Goal: Task Accomplishment & Management: Complete application form

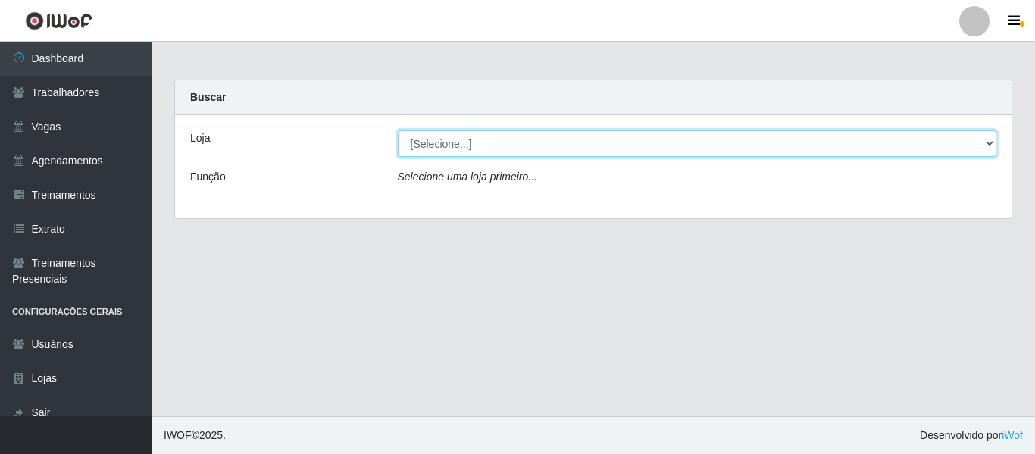
click at [481, 151] on select "[Selecione...] Leite Clan - [GEOGRAPHIC_DATA]" at bounding box center [697, 143] width 599 height 27
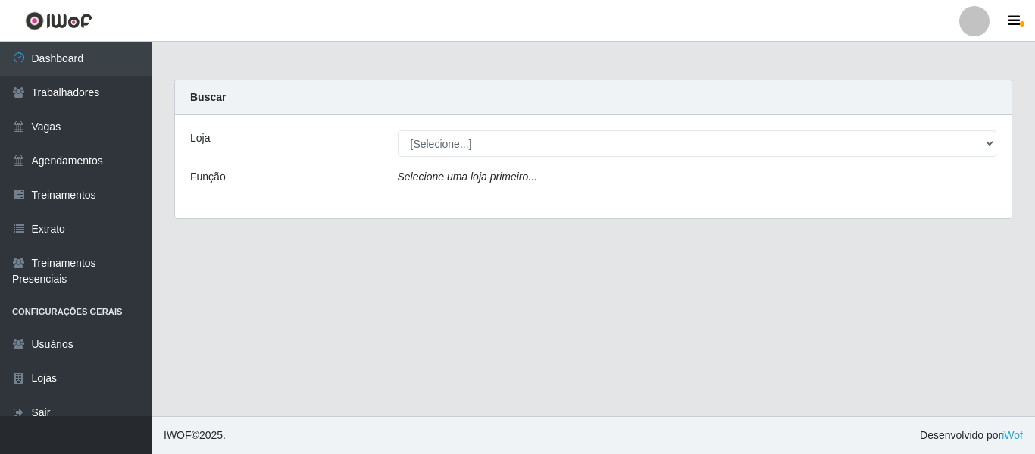
click at [971, 33] on div at bounding box center [974, 21] width 30 height 30
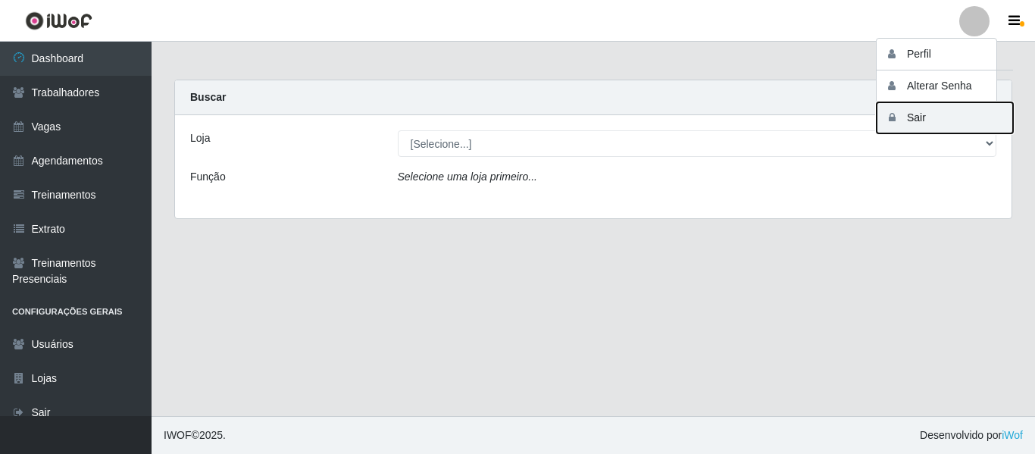
click at [942, 125] on button "Sair" at bounding box center [945, 117] width 136 height 31
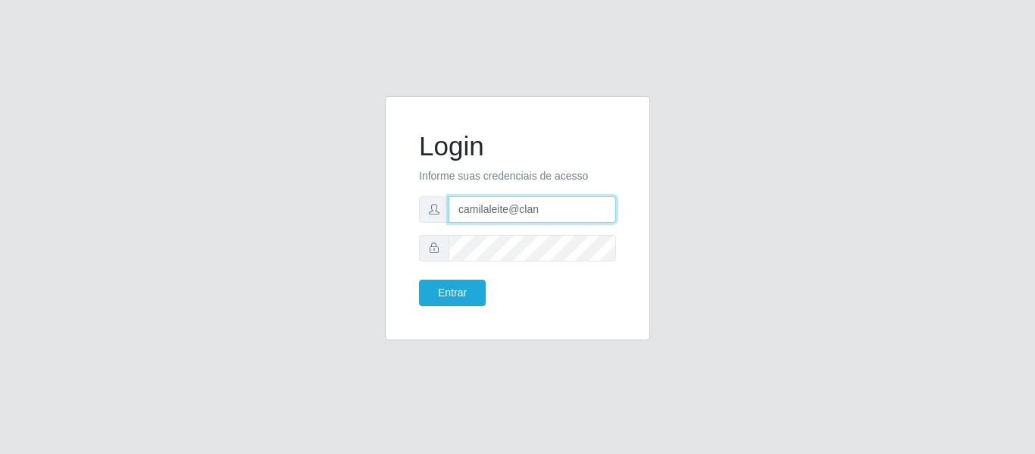
drag, startPoint x: 561, startPoint y: 207, endPoint x: 351, endPoint y: 208, distance: 209.9
click at [358, 207] on div "Login Informe suas credenciais de acesso camilaleite@clan Entrar" at bounding box center [518, 227] width 864 height 262
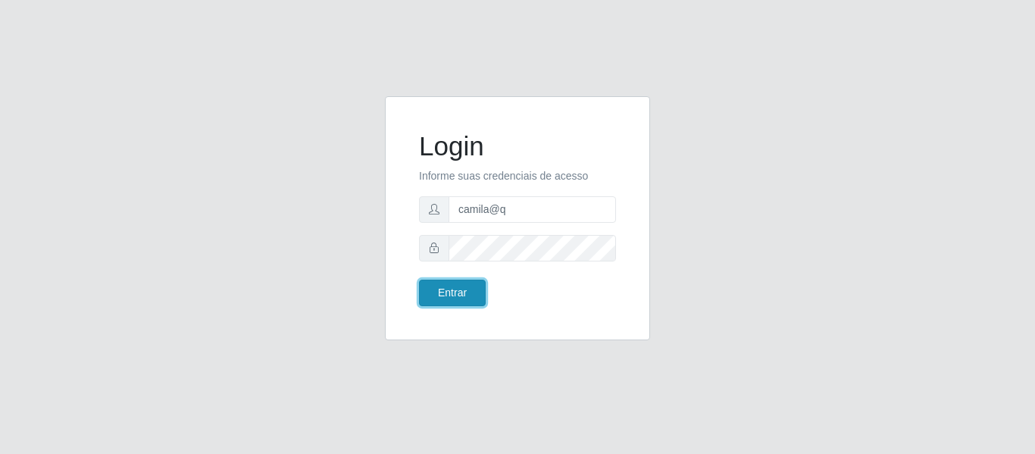
click at [449, 283] on button "Entrar" at bounding box center [452, 293] width 67 height 27
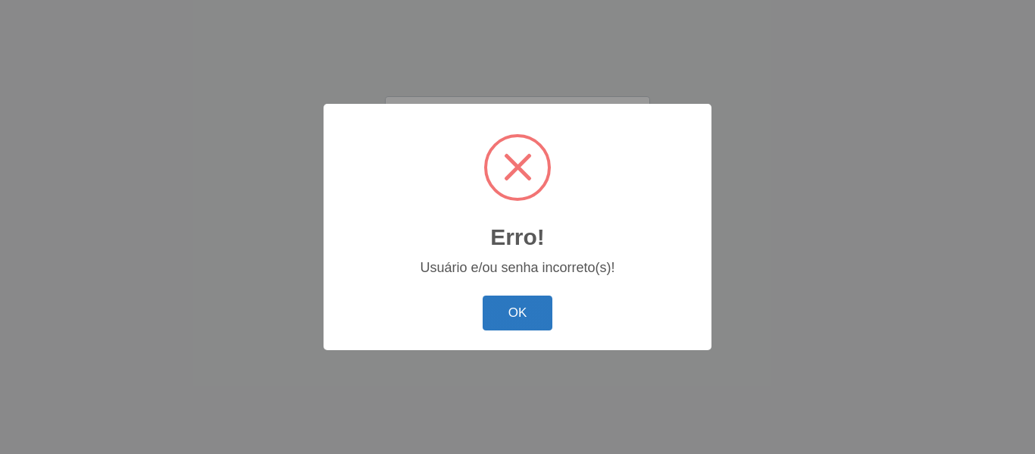
click at [518, 311] on button "OK" at bounding box center [518, 314] width 70 height 36
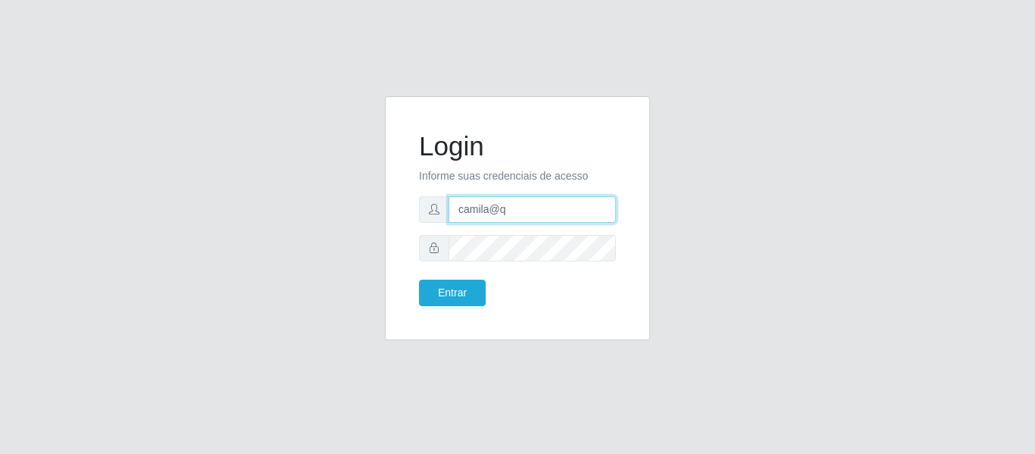
click at [541, 215] on input "camila@q" at bounding box center [532, 209] width 167 height 27
type input "camila@quaresmah"
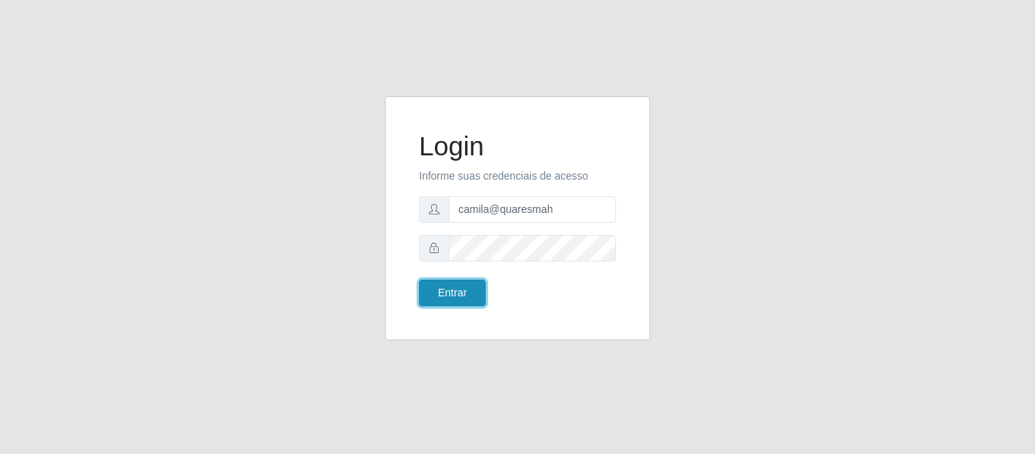
click at [463, 287] on button "Entrar" at bounding box center [452, 293] width 67 height 27
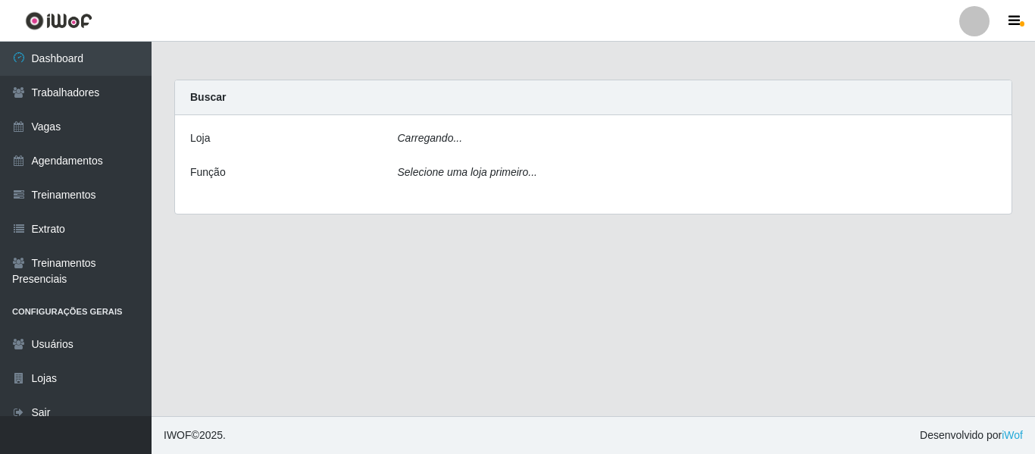
click at [447, 132] on icon "Carregando..." at bounding box center [430, 138] width 65 height 12
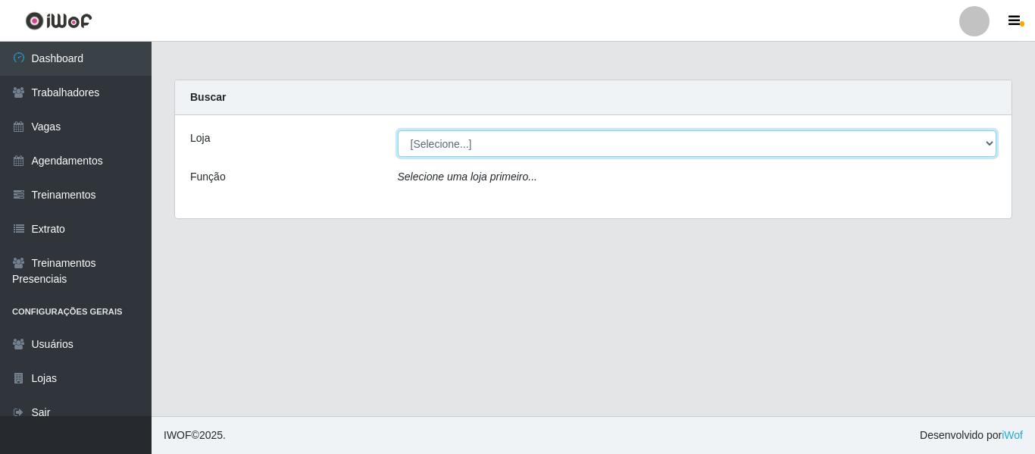
drag, startPoint x: 456, startPoint y: 144, endPoint x: 457, endPoint y: 152, distance: 7.6
click at [456, 144] on select "[Selecione...] Super Quaresma Hortifruti" at bounding box center [697, 143] width 599 height 27
select select "511"
click at [398, 130] on select "[Selecione...] Super Quaresma Hortifruti" at bounding box center [697, 143] width 599 height 27
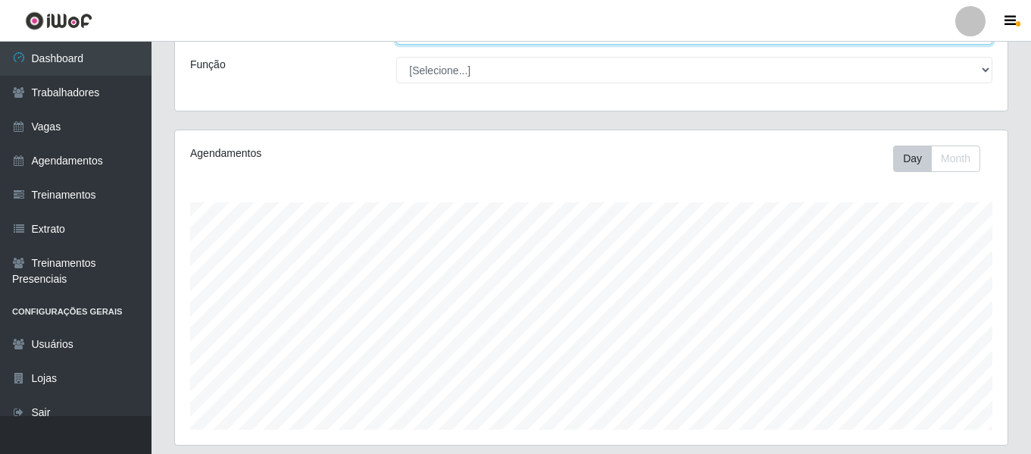
scroll to position [350, 0]
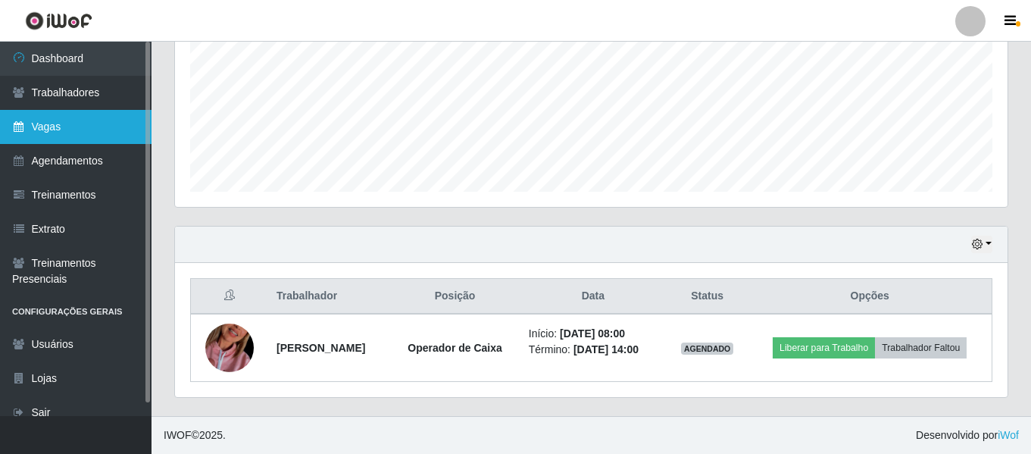
click at [67, 126] on link "Vagas" at bounding box center [76, 127] width 152 height 34
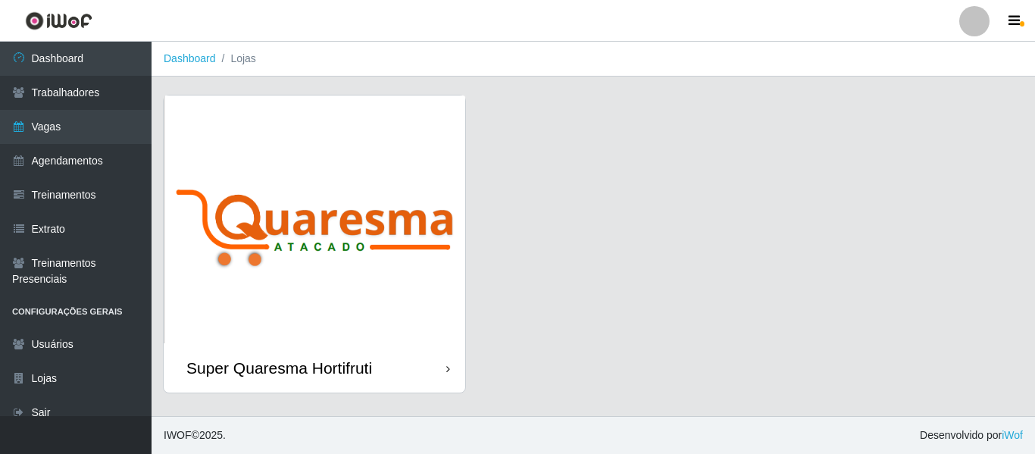
click at [308, 190] on img at bounding box center [315, 219] width 302 height 248
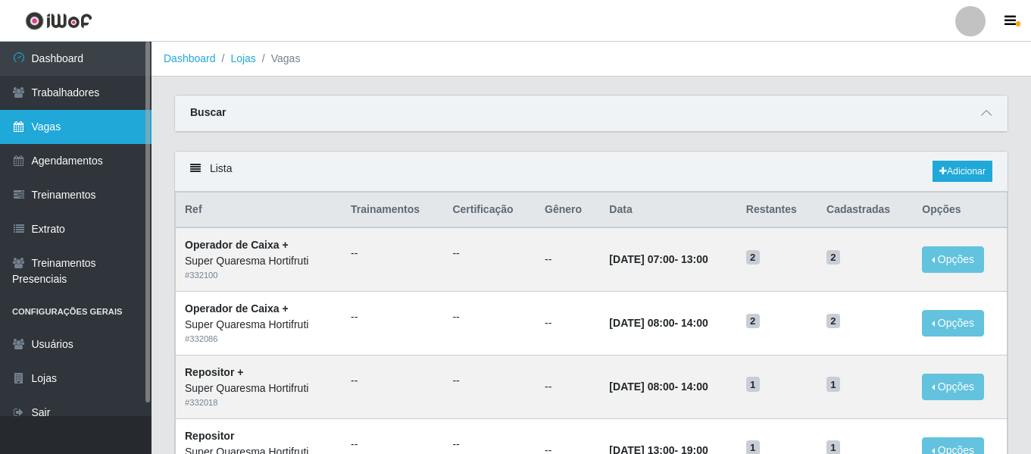
click at [74, 141] on link "Vagas" at bounding box center [76, 127] width 152 height 34
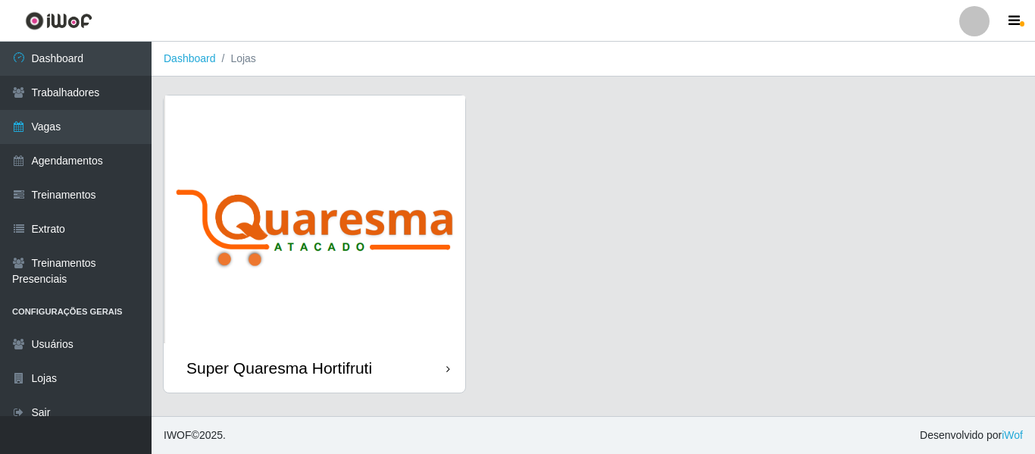
click at [352, 155] on img at bounding box center [315, 219] width 302 height 248
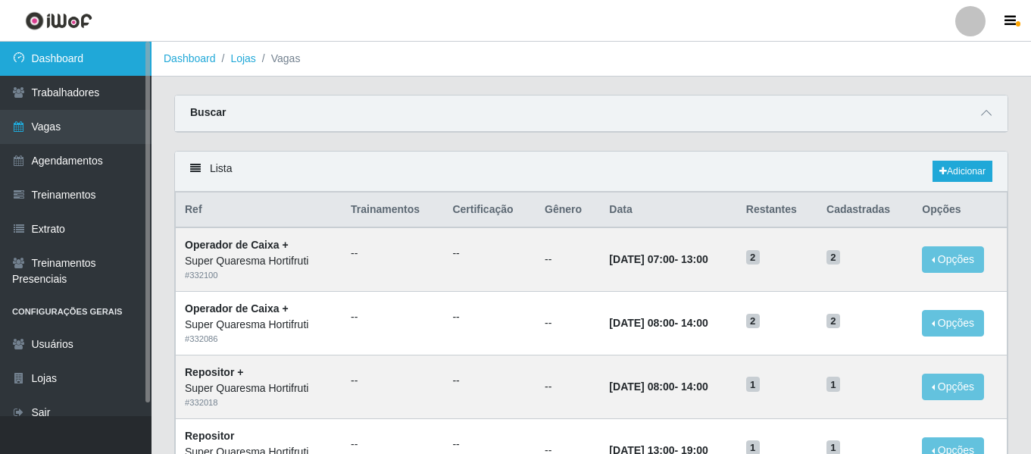
click at [52, 52] on link "Dashboard" at bounding box center [76, 59] width 152 height 34
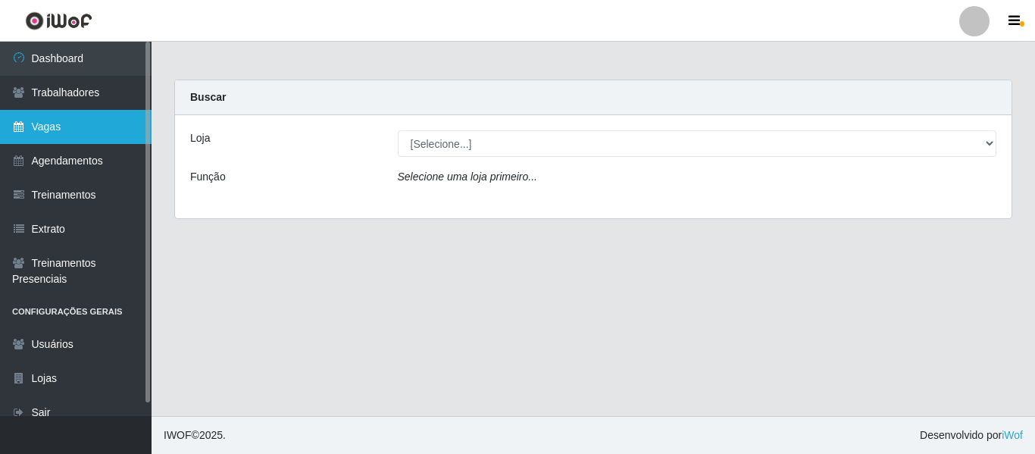
click at [98, 127] on link "Vagas" at bounding box center [76, 127] width 152 height 34
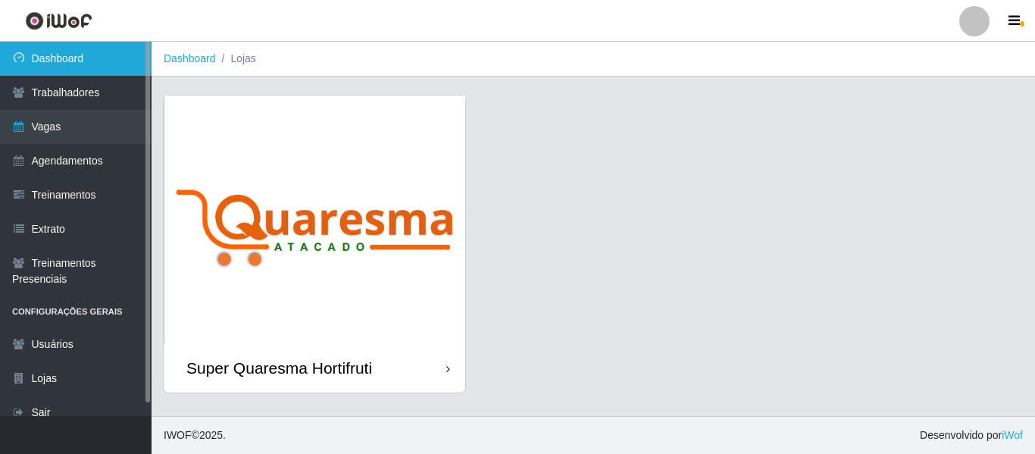
click at [111, 49] on link "Dashboard" at bounding box center [76, 59] width 152 height 34
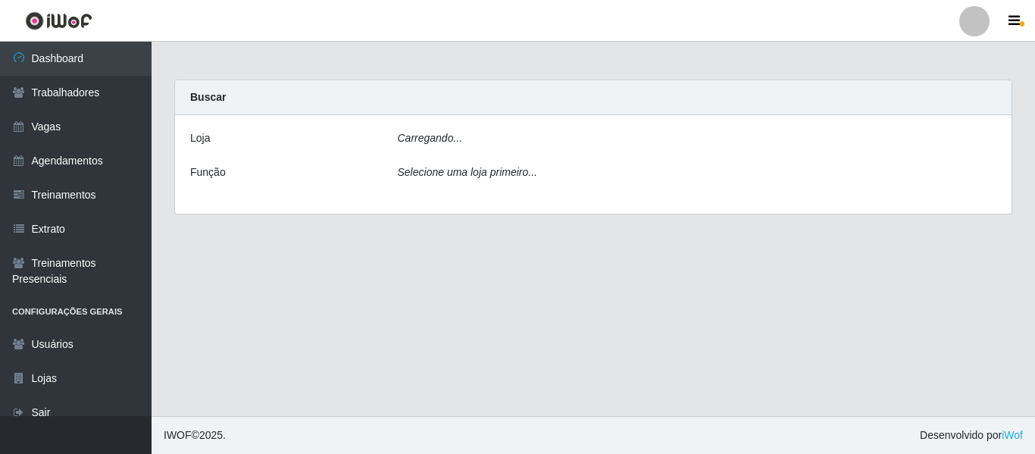
click at [563, 126] on div "[PERSON_NAME]... Função Selecione [PERSON_NAME] primeiro..." at bounding box center [593, 164] width 837 height 99
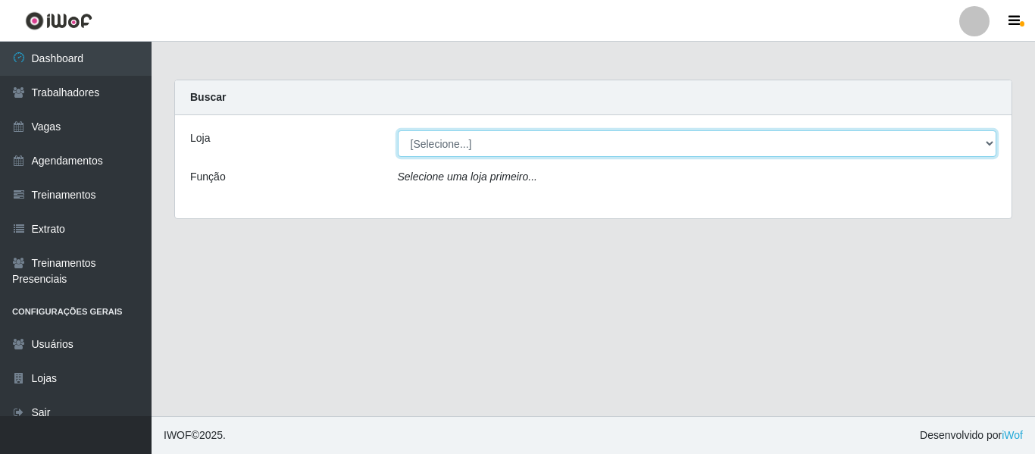
click at [542, 137] on select "[Selecione...] Super Quaresma Hortifruti" at bounding box center [697, 143] width 599 height 27
select select "511"
click at [398, 130] on select "[Selecione...] Super Quaresma Hortifruti" at bounding box center [697, 143] width 599 height 27
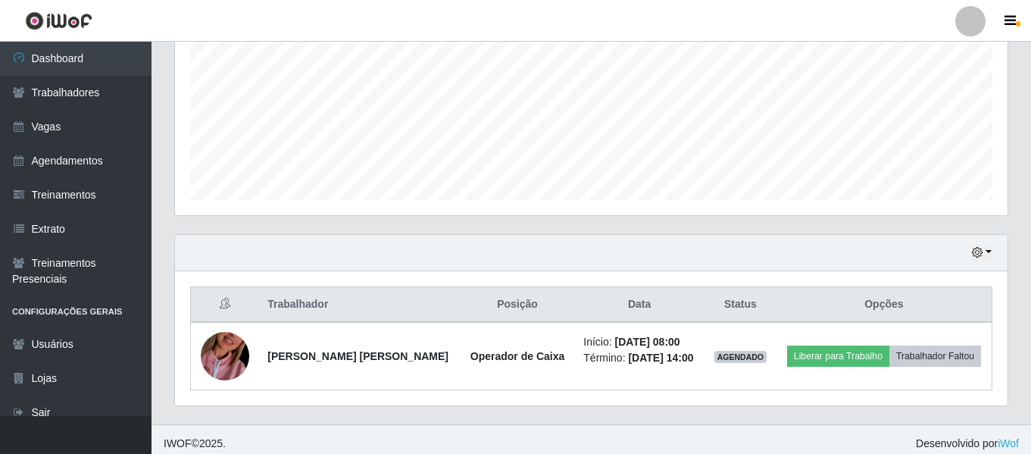
scroll to position [350, 0]
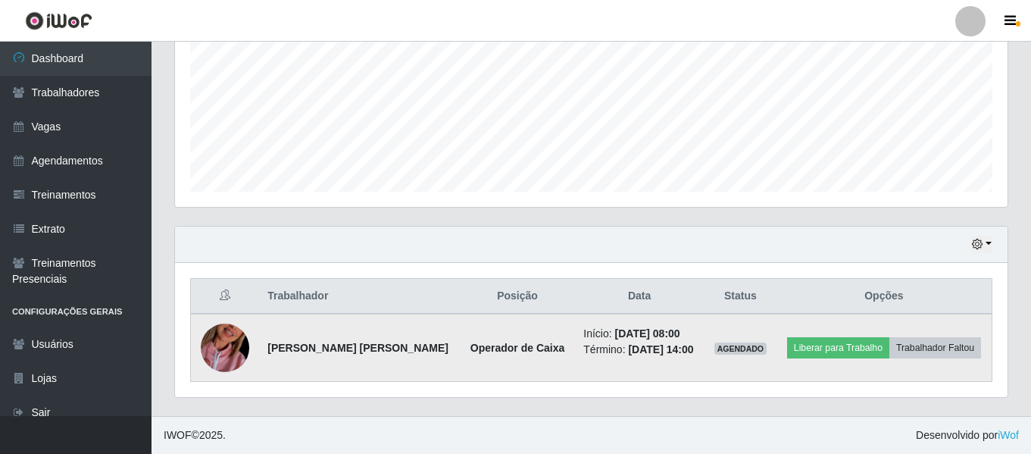
click at [239, 339] on img at bounding box center [225, 348] width 48 height 86
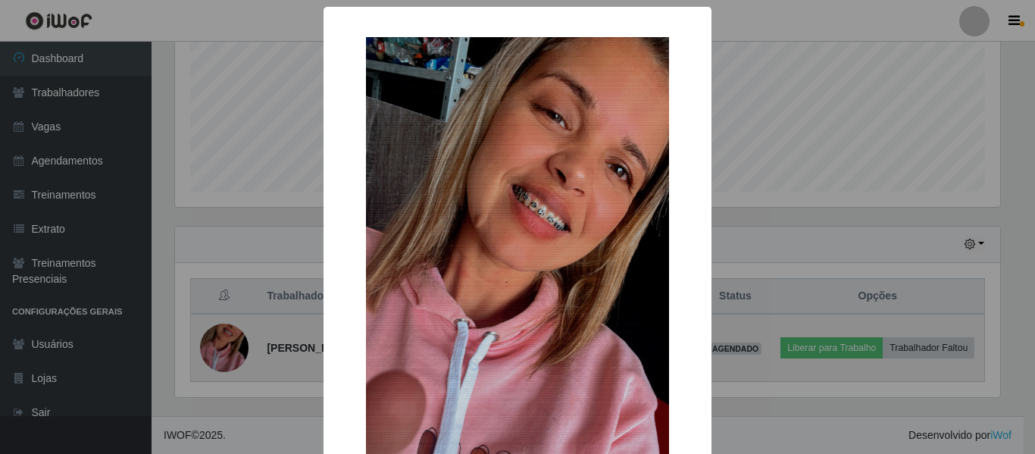
click at [240, 339] on div "× OK Cancel" at bounding box center [517, 227] width 1035 height 454
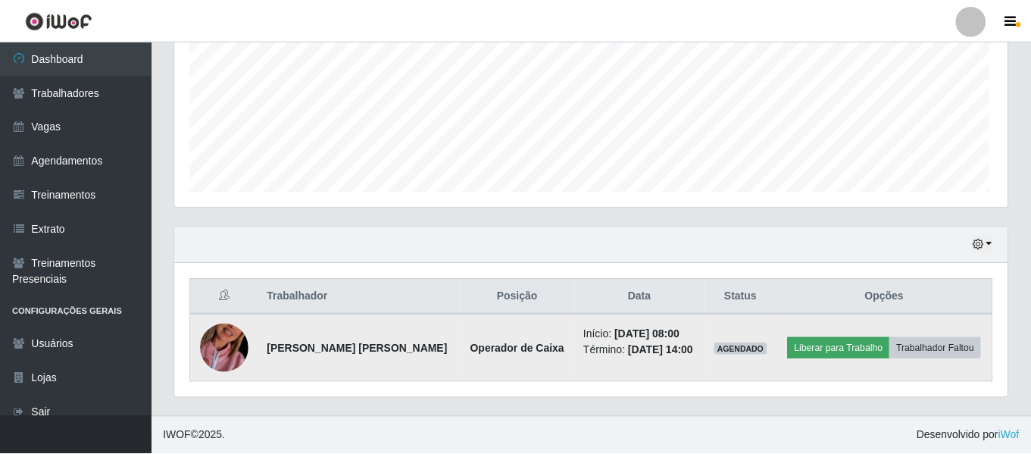
scroll to position [314, 833]
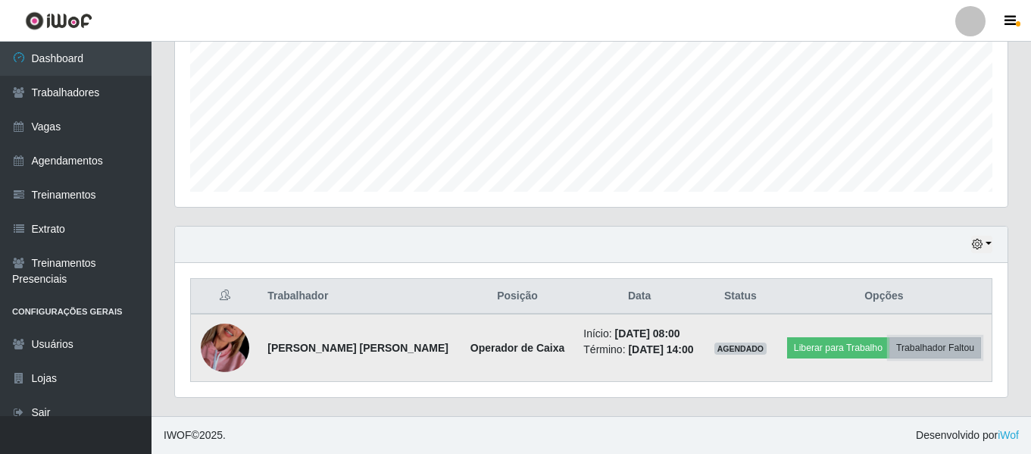
click at [913, 345] on button "Trabalhador Faltou" at bounding box center [936, 347] width 92 height 21
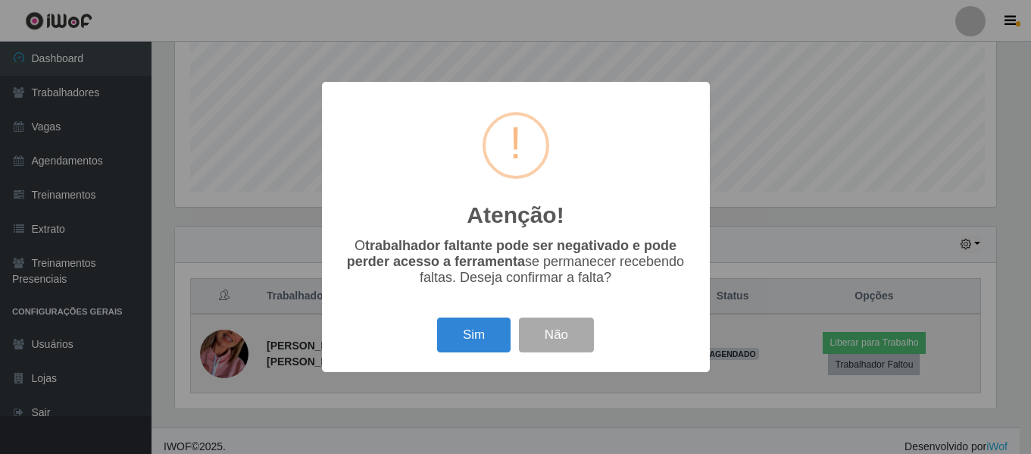
scroll to position [314, 825]
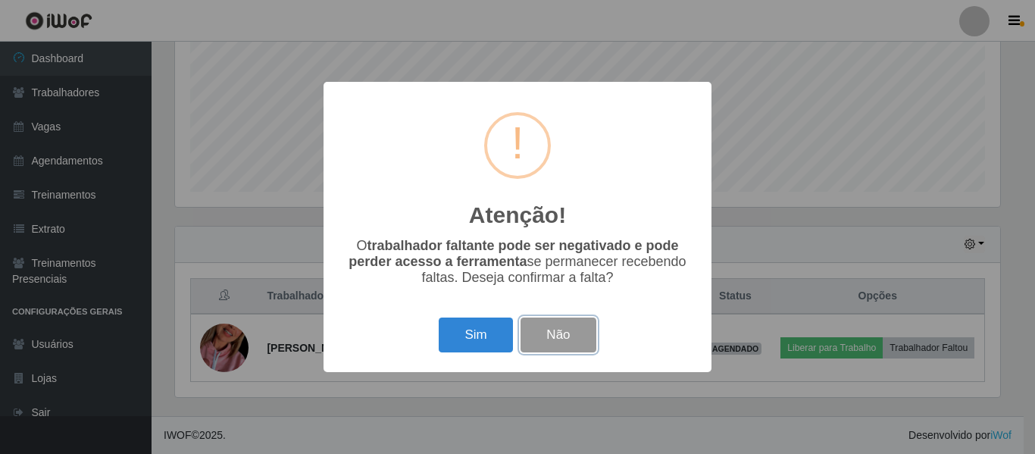
click at [545, 338] on button "Não" at bounding box center [558, 335] width 75 height 36
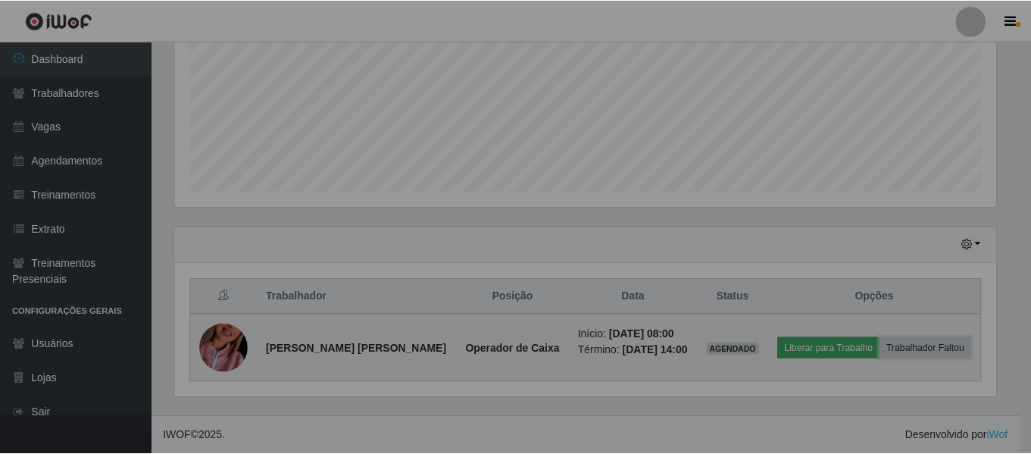
scroll to position [314, 833]
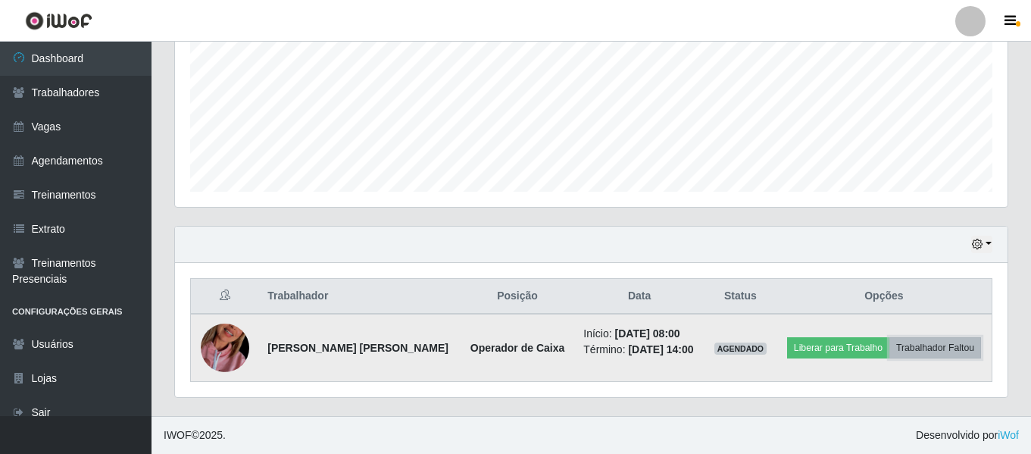
click at [921, 346] on button "Trabalhador Faltou" at bounding box center [936, 347] width 92 height 21
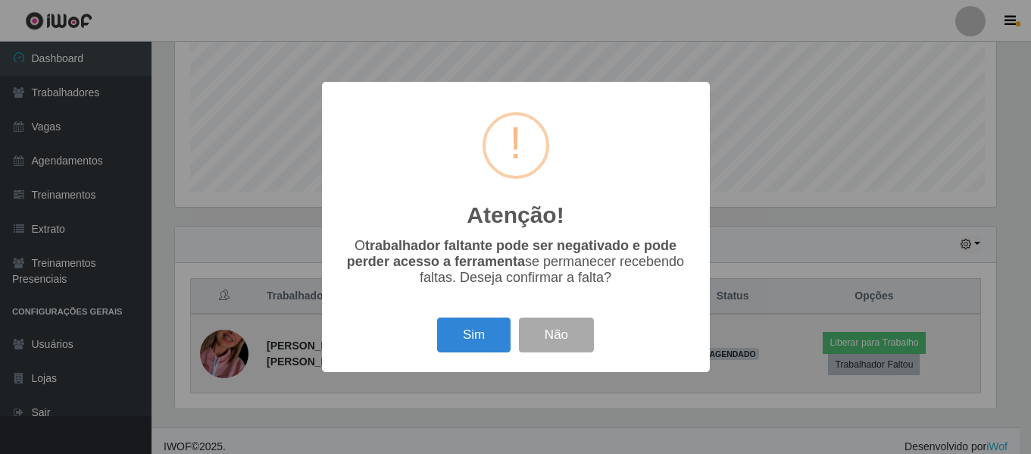
scroll to position [314, 825]
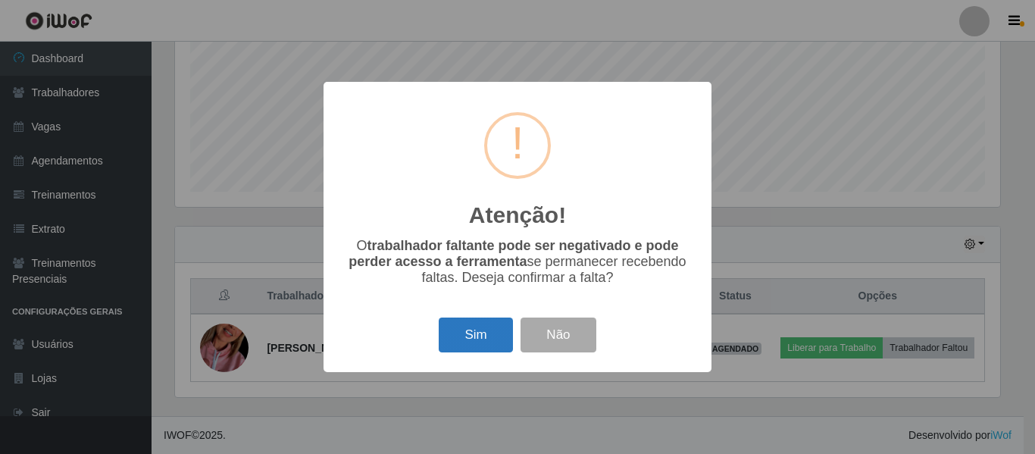
click at [476, 338] on button "Sim" at bounding box center [475, 335] width 73 height 36
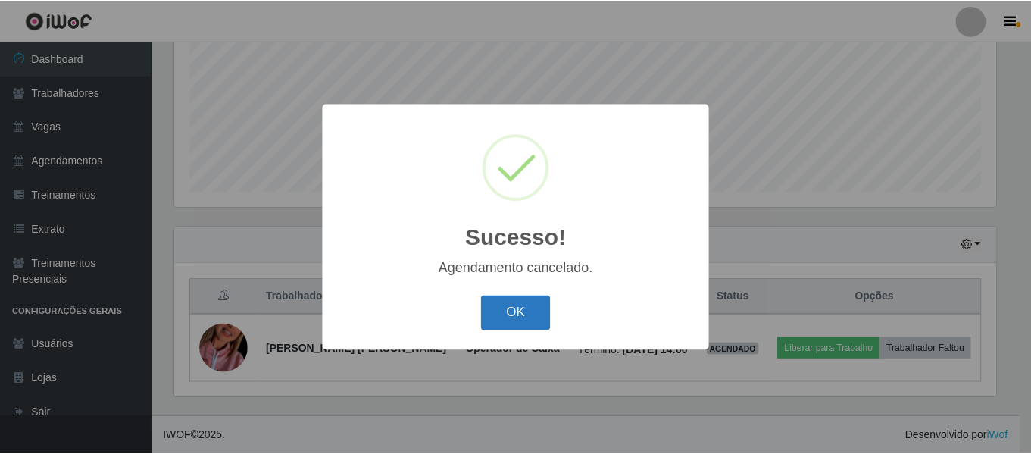
scroll to position [283, 0]
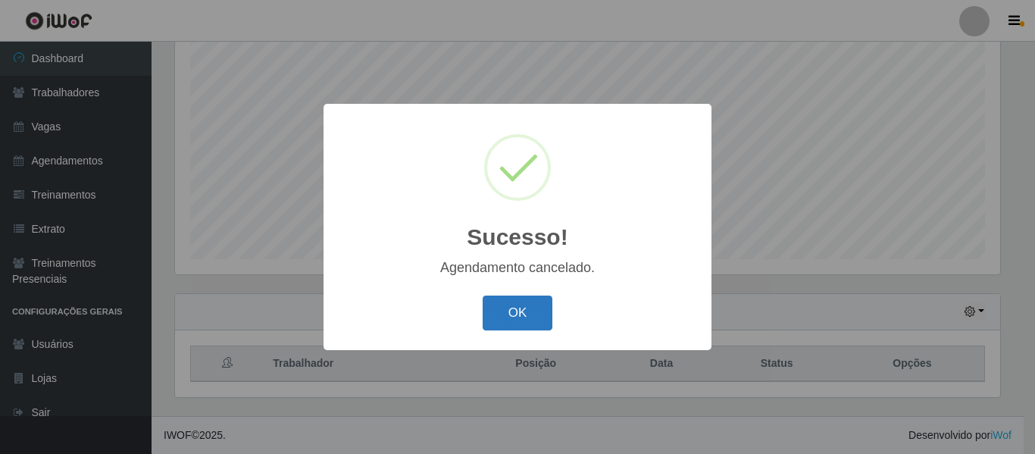
click at [532, 317] on button "OK" at bounding box center [518, 314] width 70 height 36
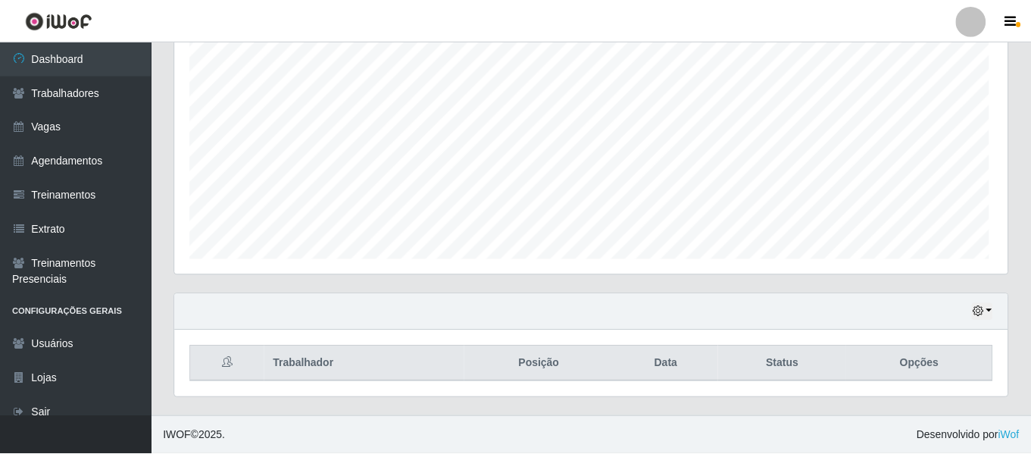
scroll to position [314, 833]
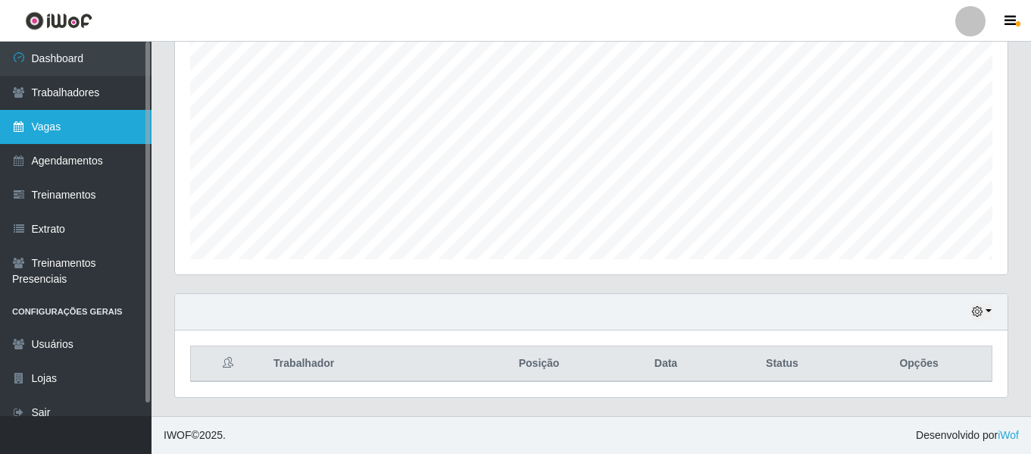
click at [111, 134] on link "Vagas" at bounding box center [76, 127] width 152 height 34
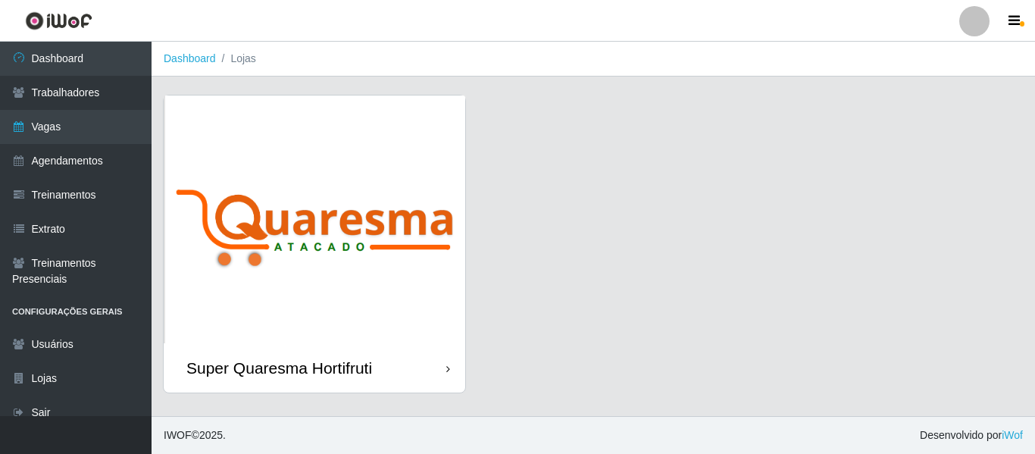
click at [296, 195] on img at bounding box center [315, 219] width 302 height 248
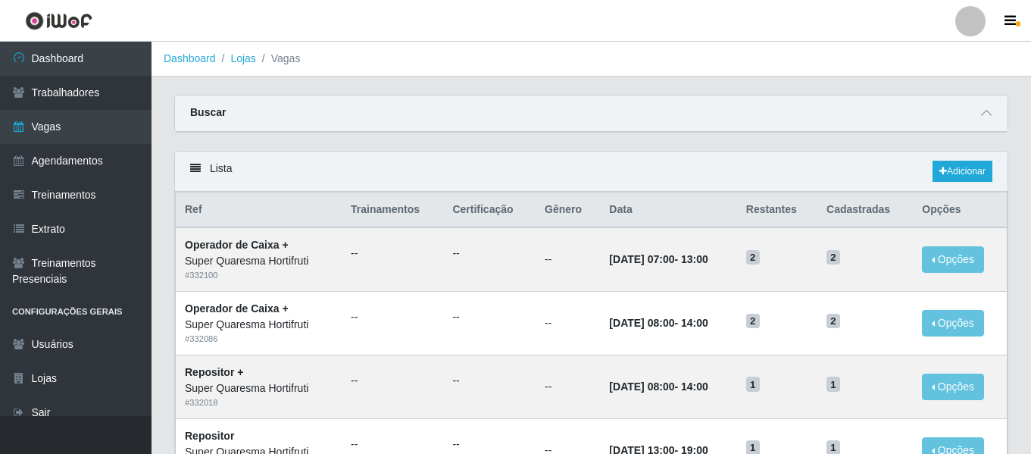
click at [956, 186] on div "Lista Adicionar" at bounding box center [591, 172] width 833 height 40
click at [956, 183] on div "Lista Adicionar" at bounding box center [591, 172] width 833 height 40
click at [957, 177] on link "Adicionar" at bounding box center [963, 171] width 60 height 21
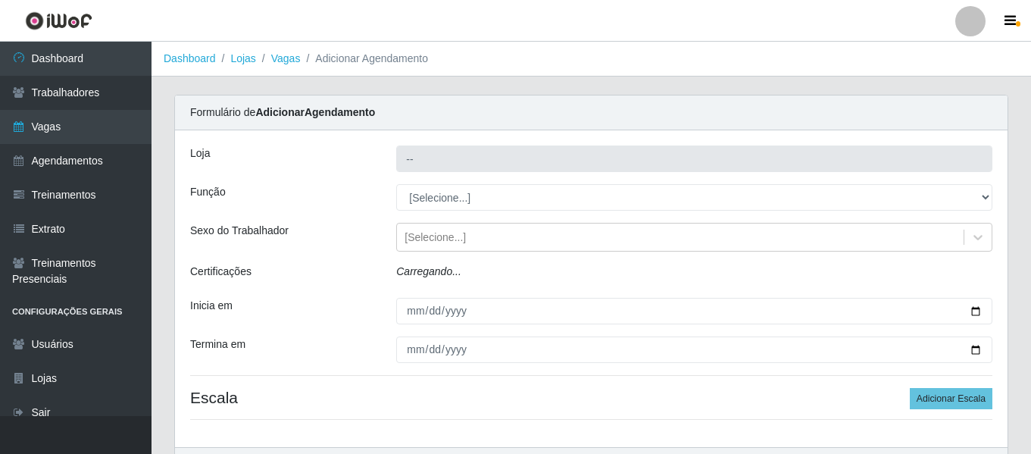
type input "Super Quaresma Hortifruti"
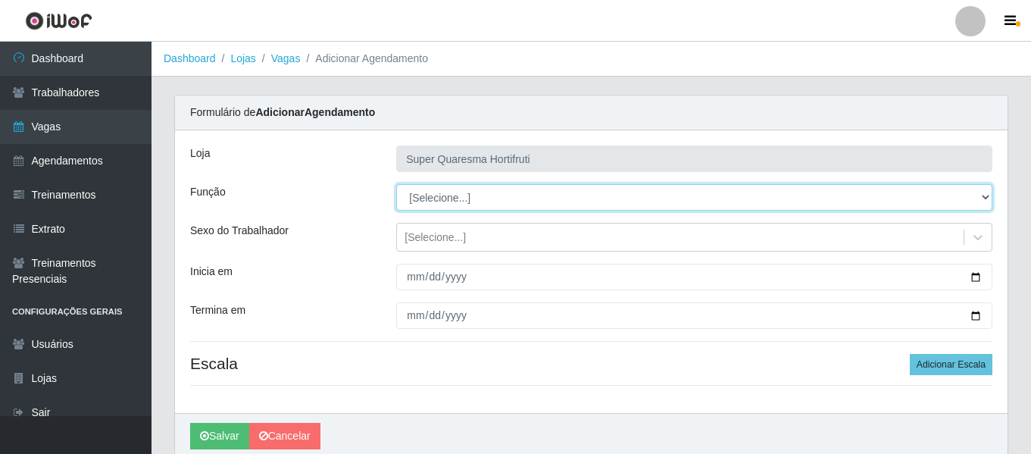
click at [433, 190] on select "[Selecione...] ASG ASG + ASG ++ Balconista de Padaria Balconista de Padaria + B…" at bounding box center [694, 197] width 596 height 27
select select "117"
click at [396, 184] on select "[Selecione...] ASG ASG + ASG ++ Balconista de Padaria Balconista de Padaria + B…" at bounding box center [694, 197] width 596 height 27
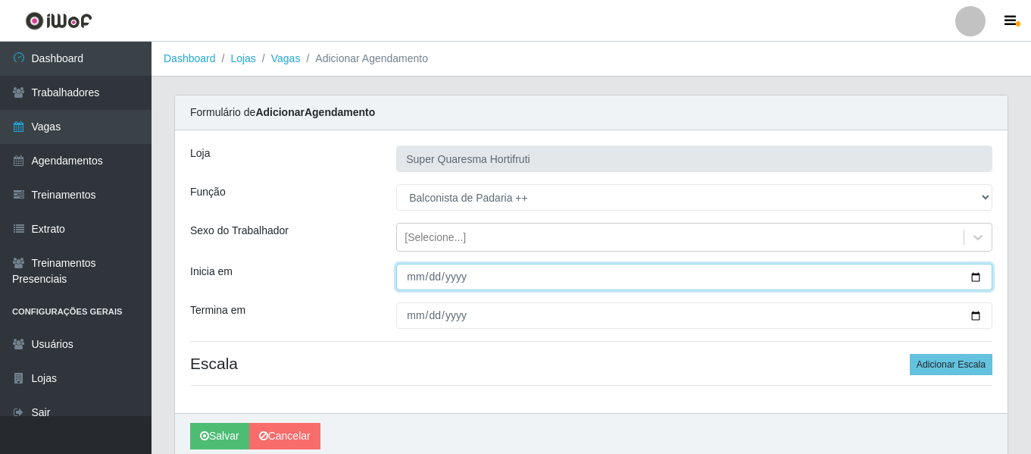
click at [411, 279] on input "Inicia em" at bounding box center [694, 277] width 596 height 27
click at [407, 280] on input "Inicia em" at bounding box center [694, 277] width 596 height 27
type input "[DATE]"
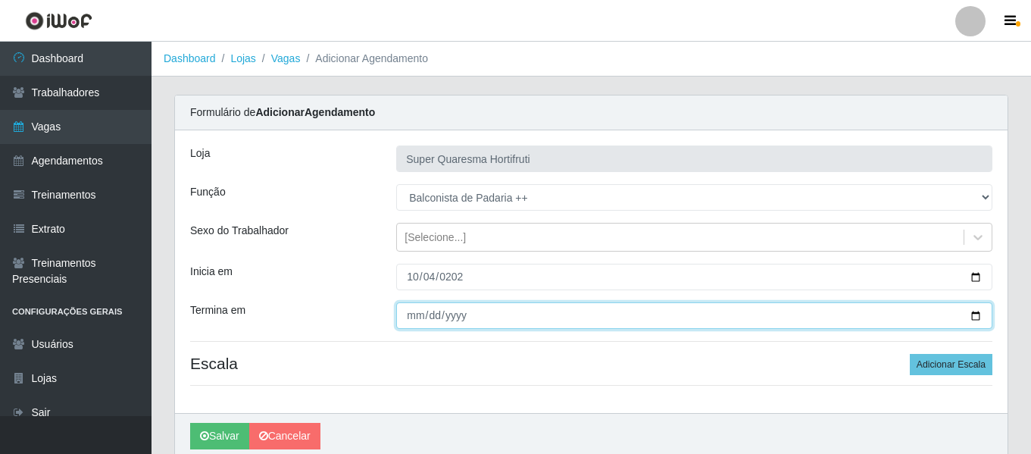
click at [409, 316] on input "Termina em" at bounding box center [694, 315] width 596 height 27
type input "[DATE]"
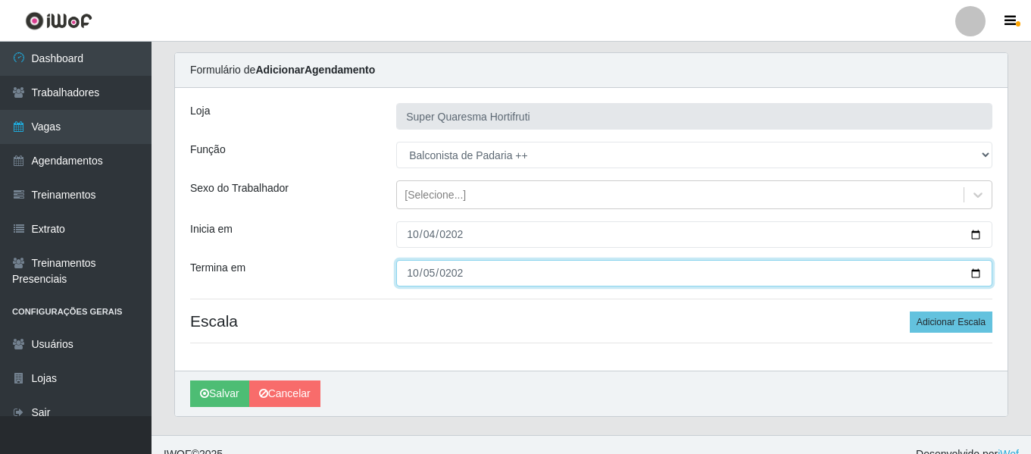
scroll to position [61, 0]
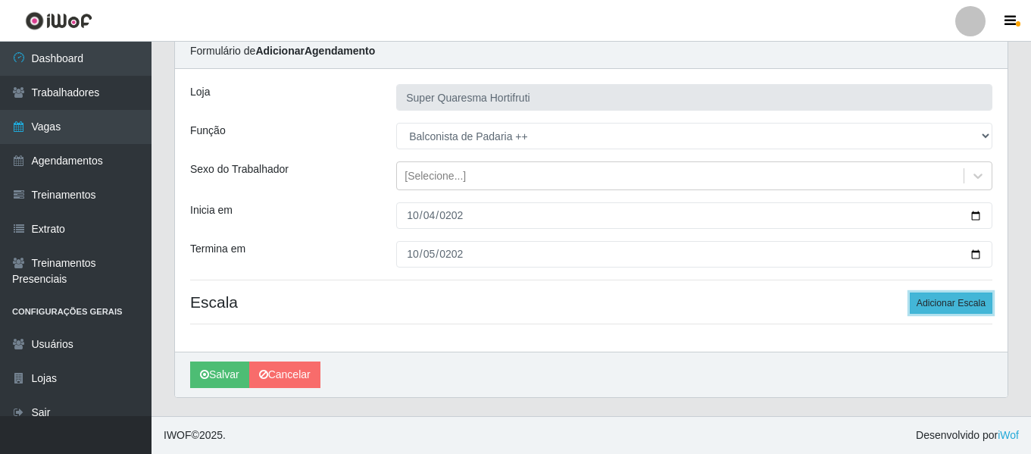
click at [958, 309] on button "Adicionar Escala" at bounding box center [951, 302] width 83 height 21
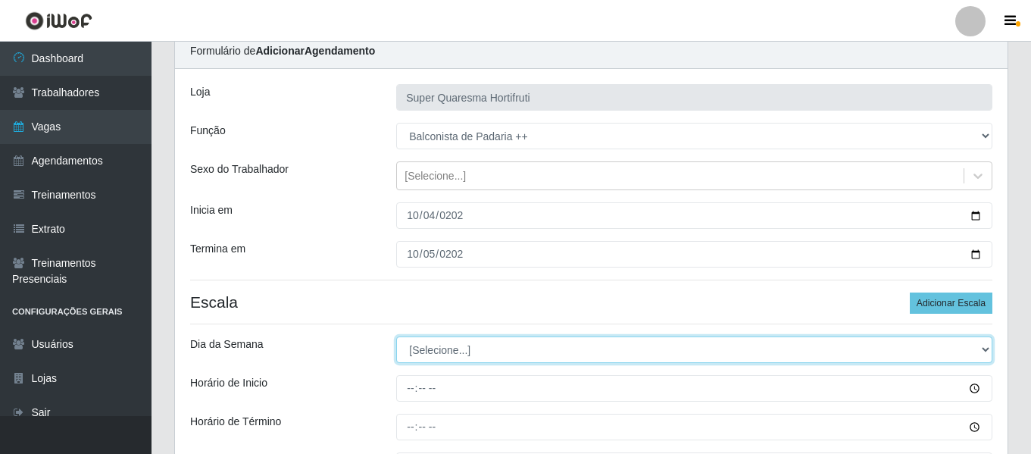
click at [496, 352] on select "[Selecione...] Segunda Terça Quarta Quinta Sexta Sábado Domingo" at bounding box center [694, 349] width 596 height 27
select select "6"
click at [396, 336] on select "[Selecione...] Segunda Terça Quarta Quinta Sexta Sábado Domingo" at bounding box center [694, 349] width 596 height 27
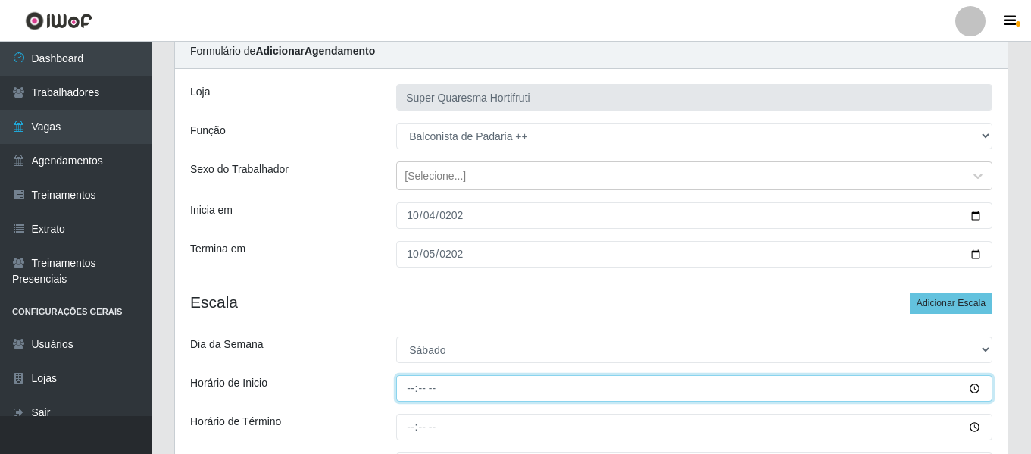
click at [415, 390] on input "Horário de Inicio" at bounding box center [694, 388] width 596 height 27
type input "08:00"
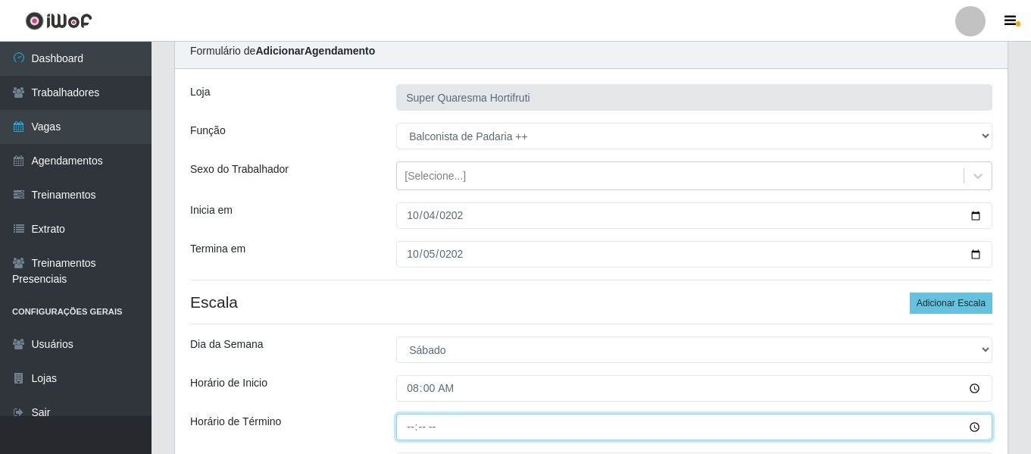
click at [420, 430] on input "Horário de Término" at bounding box center [694, 427] width 596 height 27
click at [412, 427] on input "Horário de Término" at bounding box center [694, 427] width 596 height 27
type input "14:00"
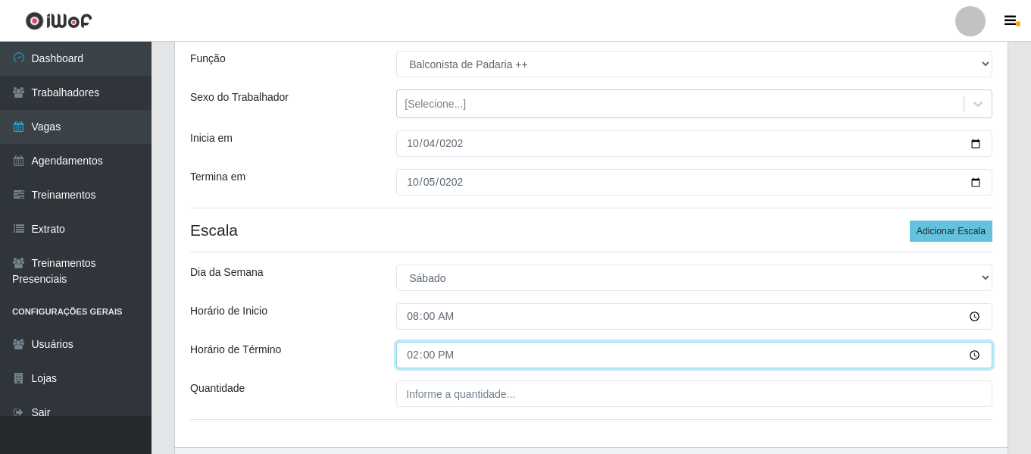
scroll to position [137, 0]
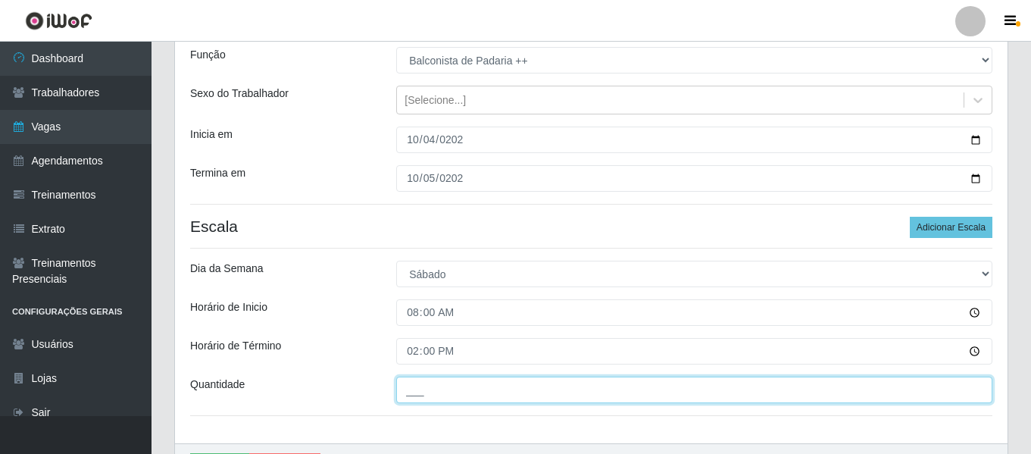
click at [513, 391] on input "___" at bounding box center [694, 390] width 596 height 27
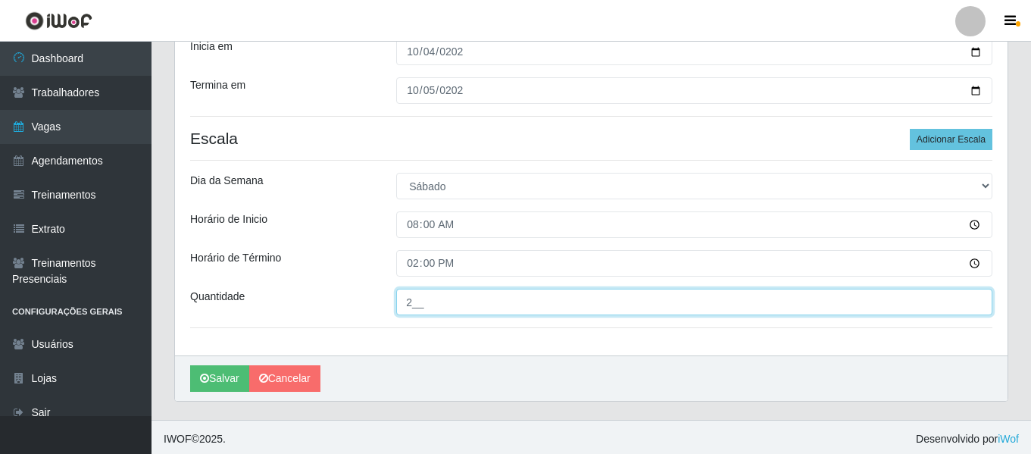
scroll to position [229, 0]
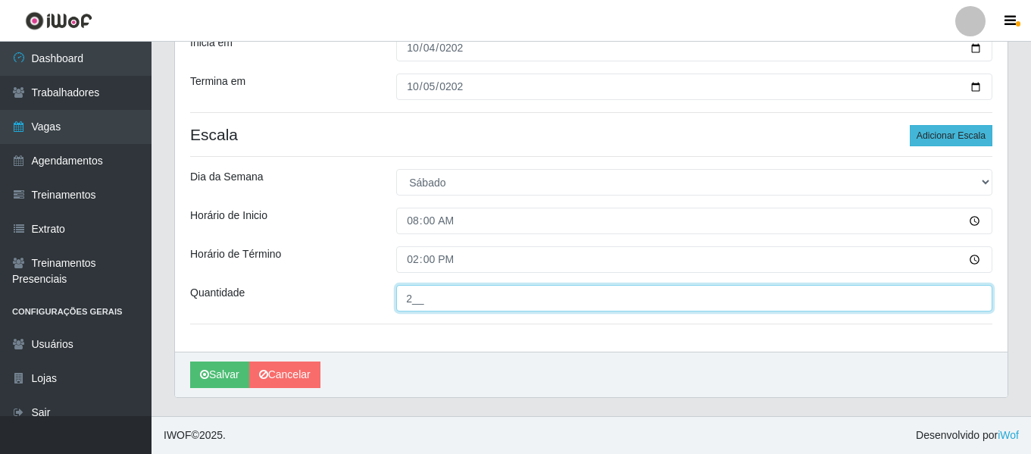
type input "2__"
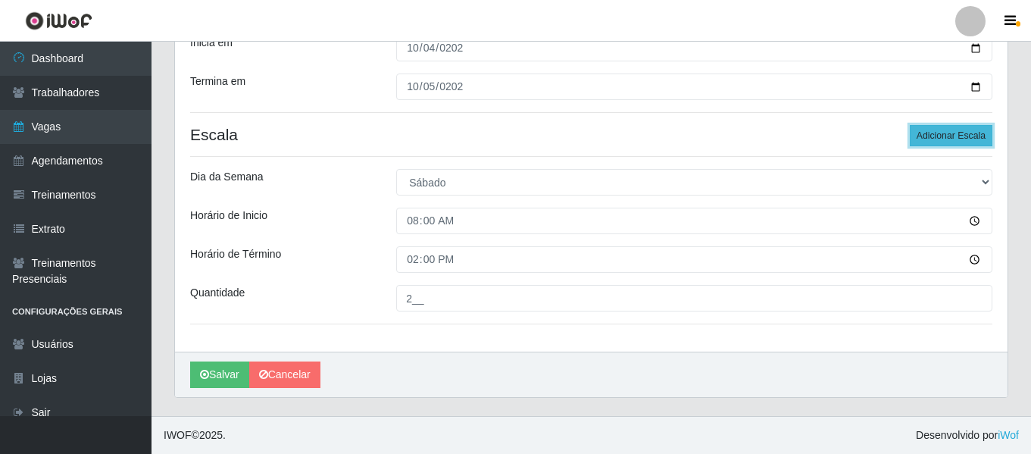
click at [940, 133] on button "Adicionar Escala" at bounding box center [951, 135] width 83 height 21
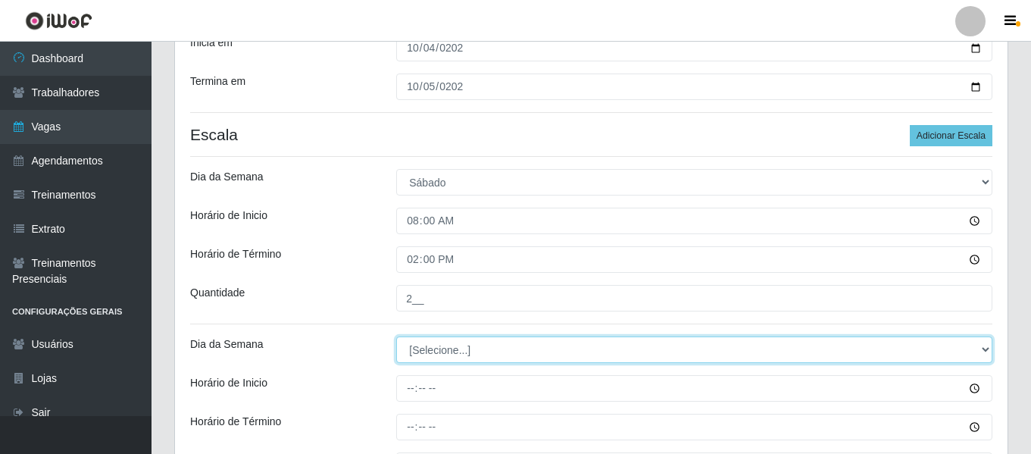
click at [442, 351] on select "[Selecione...] Segunda Terça Quarta Quinta Sexta Sábado Domingo" at bounding box center [694, 349] width 596 height 27
select select "0"
click at [396, 336] on select "[Selecione...] Segunda Terça Quarta Quinta Sexta Sábado Domingo" at bounding box center [694, 349] width 596 height 27
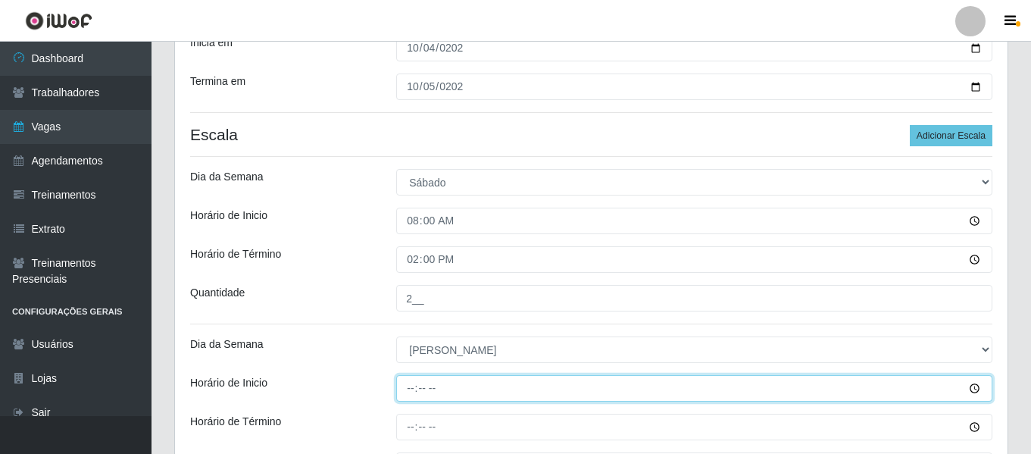
click at [404, 389] on input "Horário de Inicio" at bounding box center [694, 388] width 596 height 27
type input "07:00"
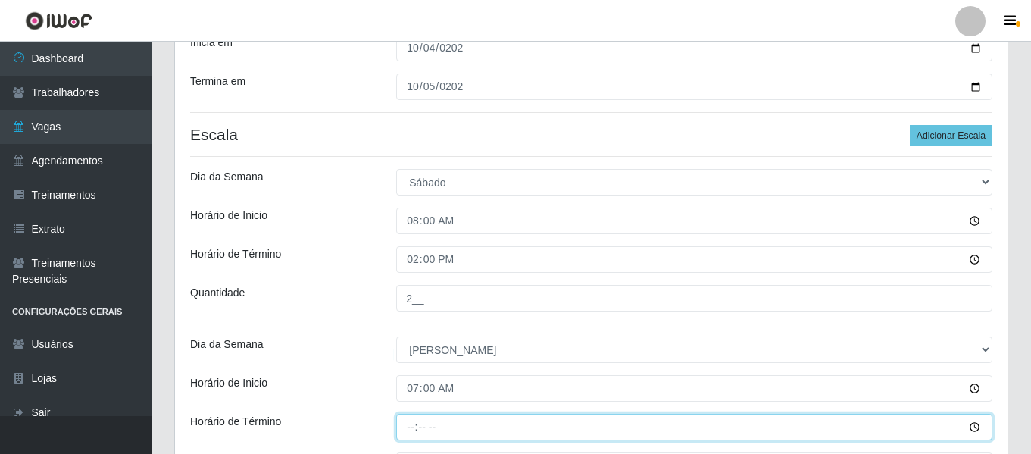
click at [407, 424] on input "Horário de Término" at bounding box center [694, 427] width 596 height 27
type input "13:00"
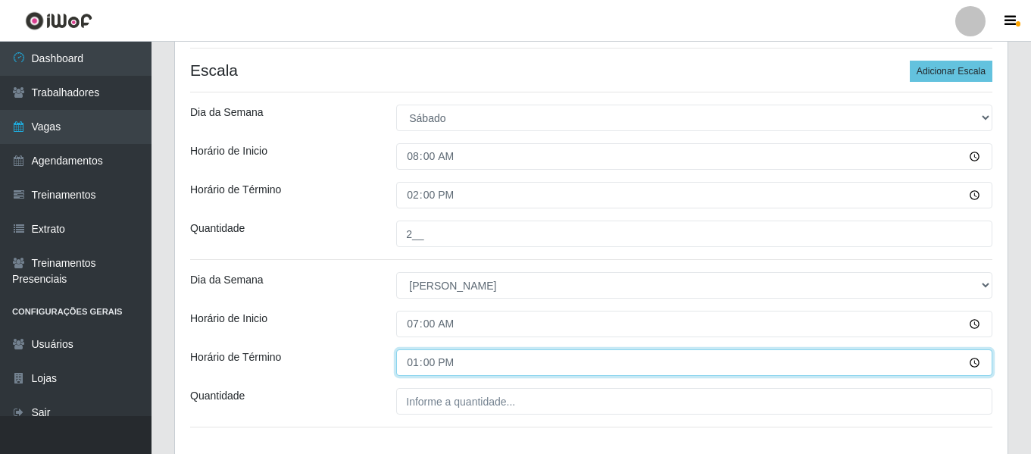
scroll to position [380, 0]
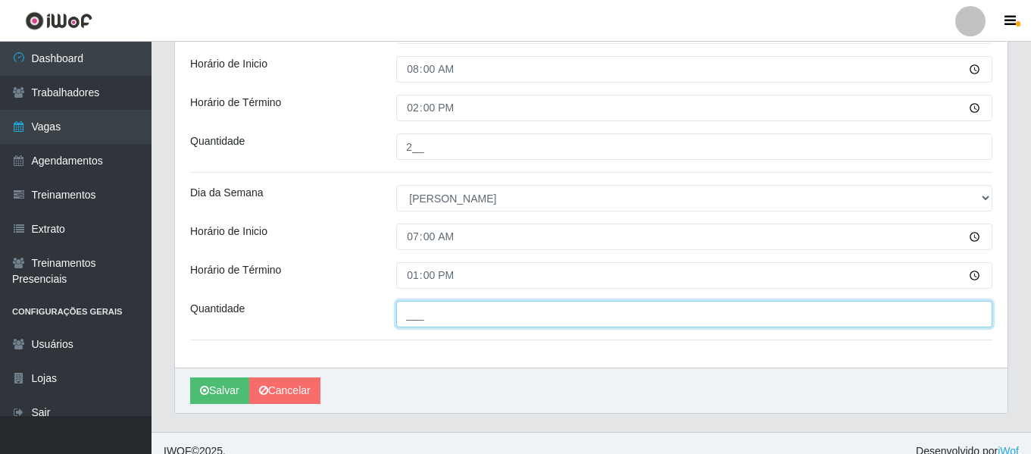
click at [449, 322] on input "___" at bounding box center [694, 314] width 596 height 27
type input "2__"
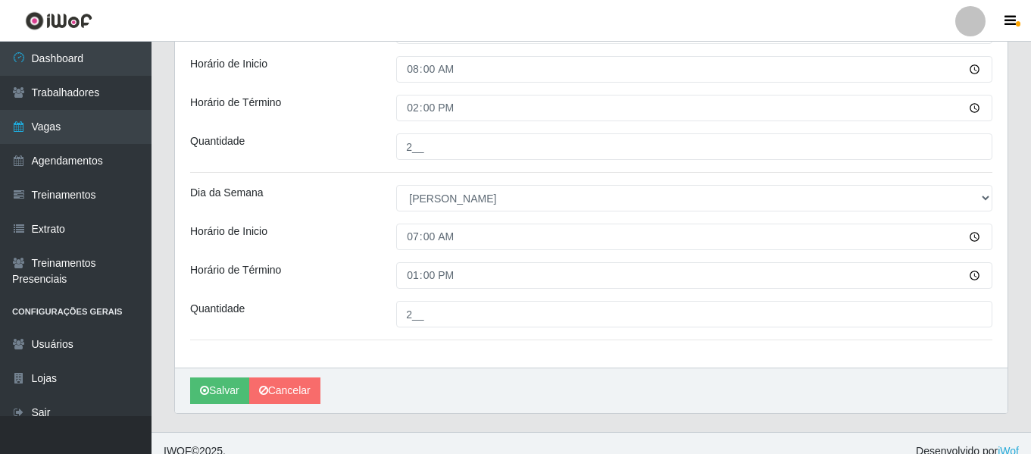
click at [487, 393] on div "[PERSON_NAME]" at bounding box center [591, 389] width 833 height 45
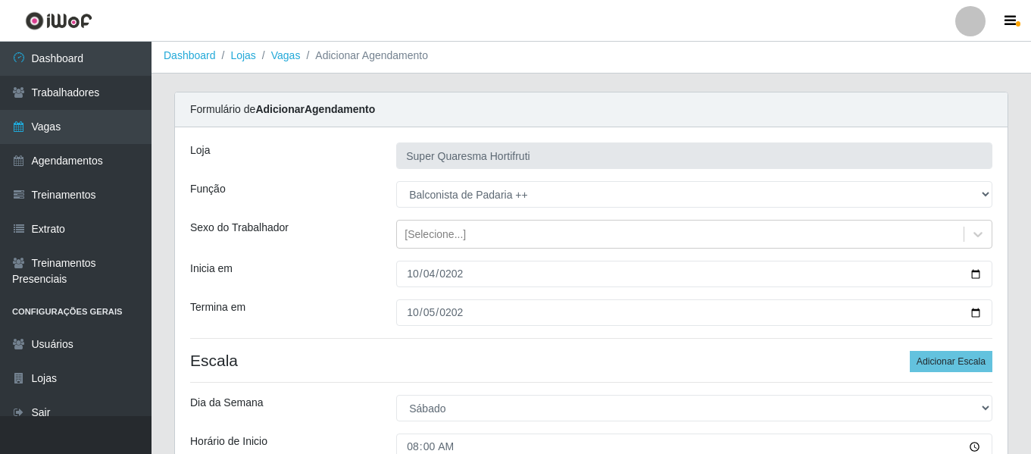
scroll to position [2, 0]
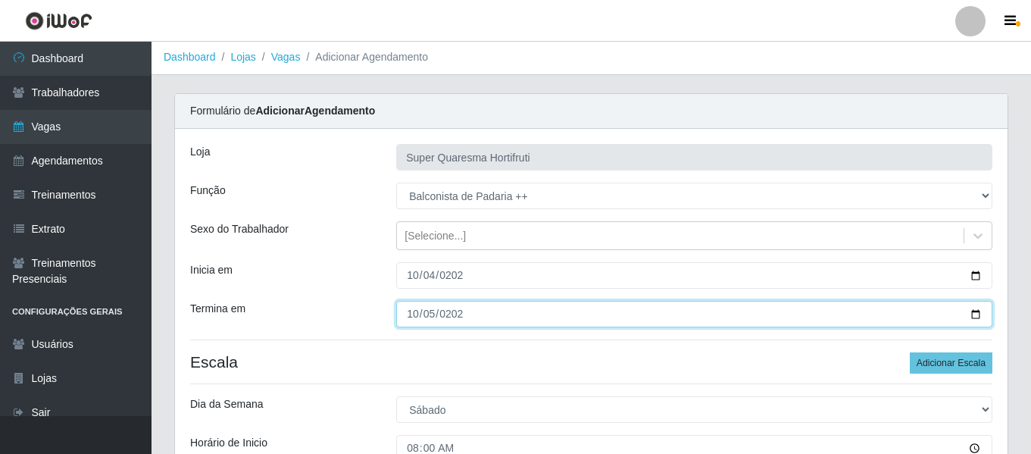
click at [415, 322] on input "[DATE]" at bounding box center [694, 314] width 596 height 27
type input "[DATE]"
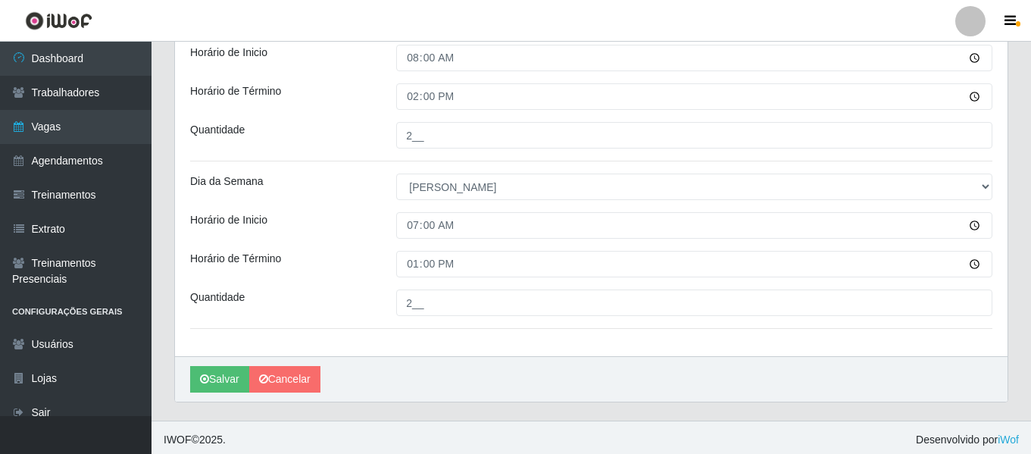
scroll to position [396, 0]
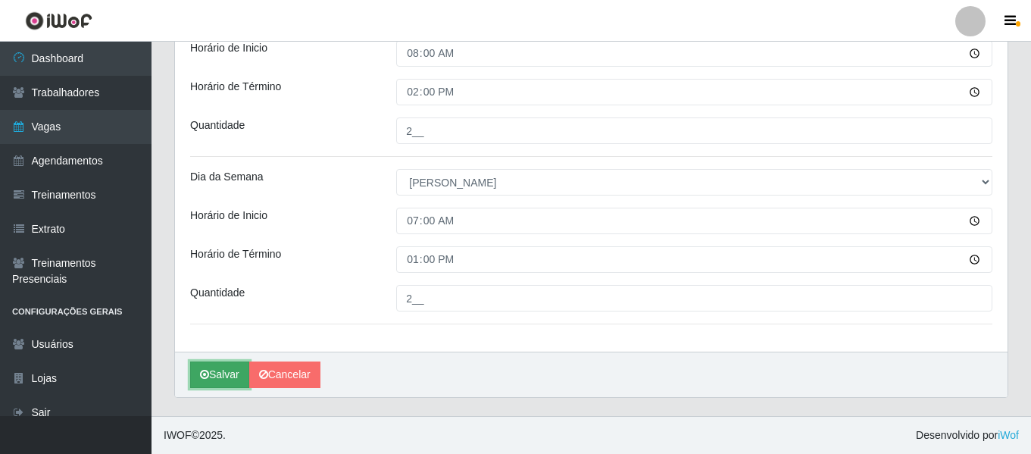
click at [228, 377] on button "Salvar" at bounding box center [219, 374] width 59 height 27
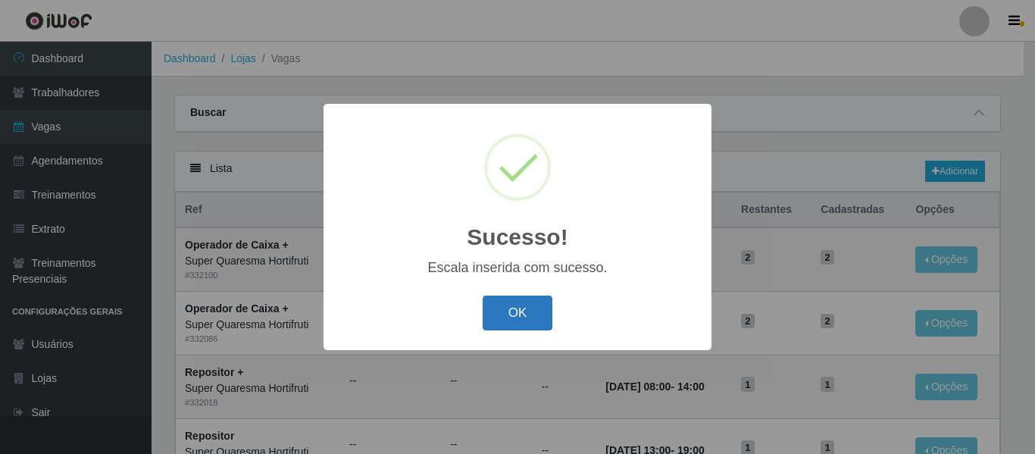
click at [521, 315] on button "OK" at bounding box center [518, 314] width 70 height 36
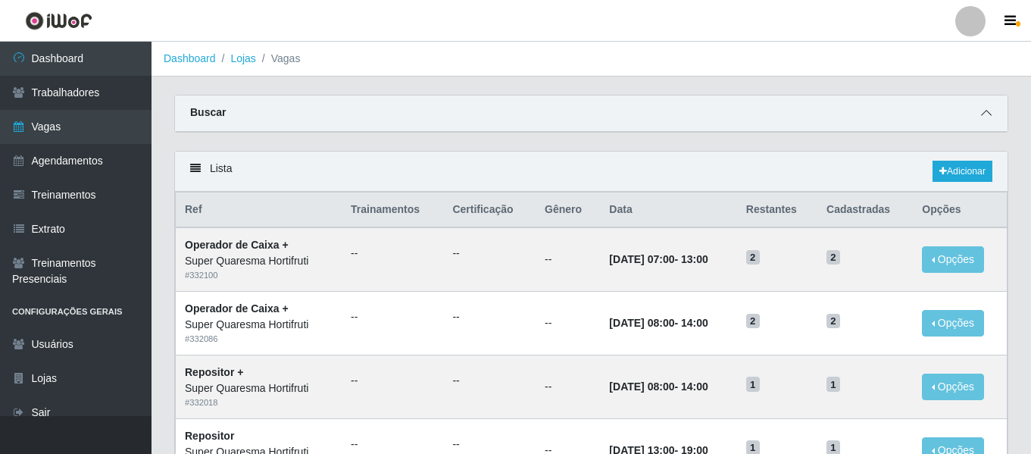
click at [994, 107] on span at bounding box center [986, 113] width 18 height 17
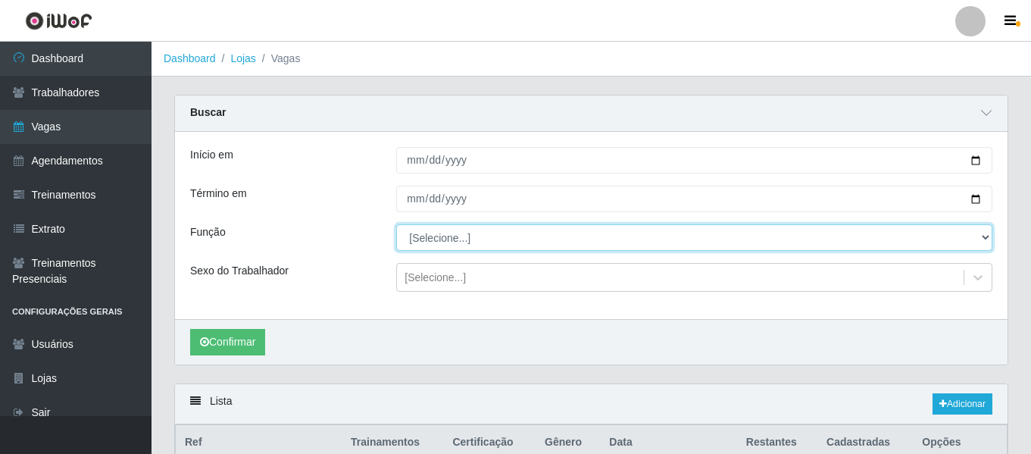
click at [505, 235] on select "[Selecione...] ASG ASG + ASG ++ Balconista de Padaria Balconista de Padaria + B…" at bounding box center [694, 237] width 596 height 27
select select "116"
click at [396, 225] on select "[Selecione...] ASG ASG + ASG ++ Balconista de Padaria Balconista de Padaria + B…" at bounding box center [694, 237] width 596 height 27
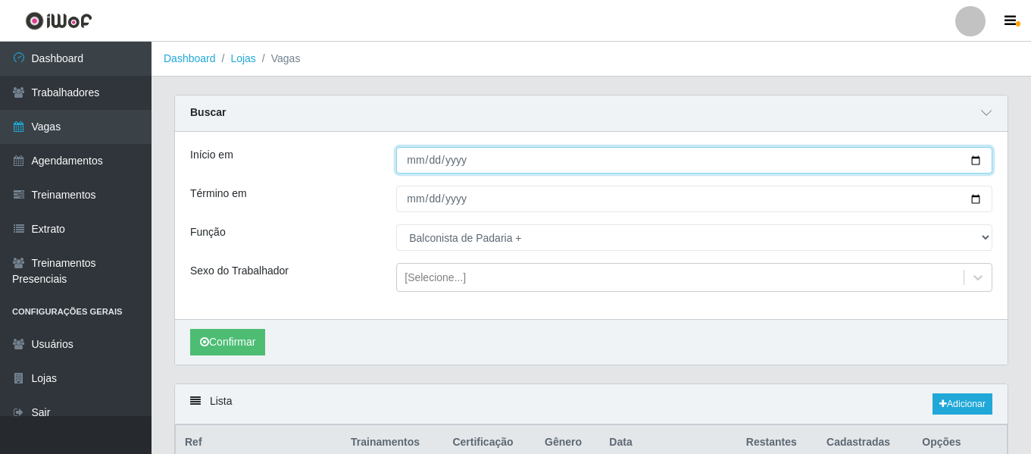
click at [413, 162] on input "Início em" at bounding box center [694, 160] width 596 height 27
type input "[DATE]"
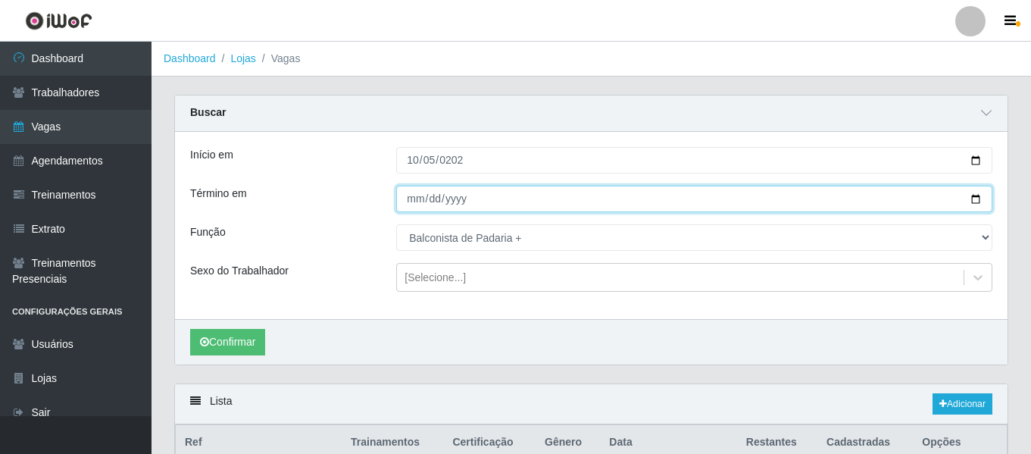
drag, startPoint x: 425, startPoint y: 197, endPoint x: 416, endPoint y: 199, distance: 9.4
click at [425, 198] on input "Término em" at bounding box center [694, 199] width 596 height 27
click at [416, 199] on input "Término em" at bounding box center [694, 199] width 596 height 27
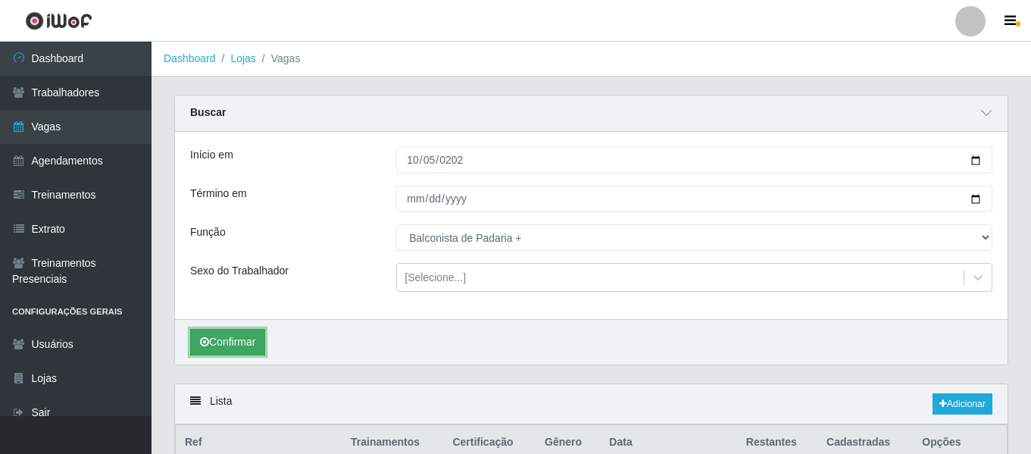
click at [236, 339] on button "Confirmar" at bounding box center [227, 342] width 75 height 27
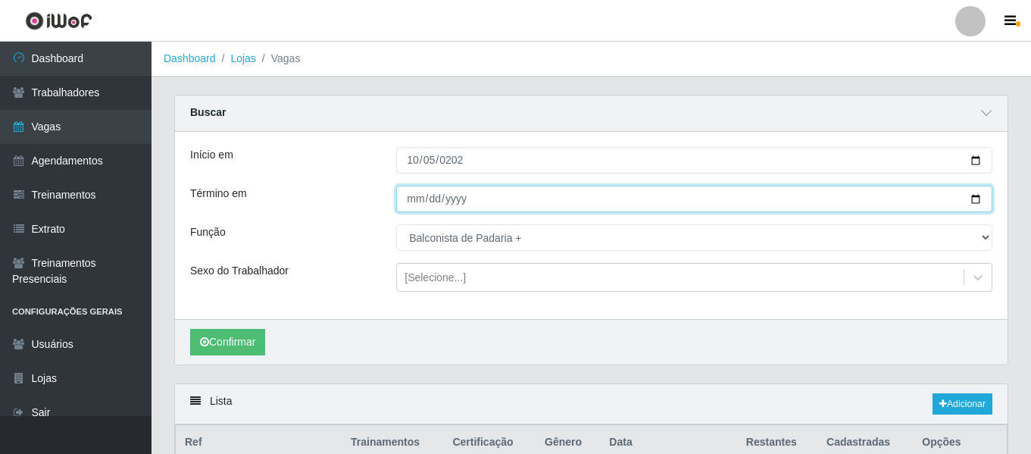
type input "[DATE]"
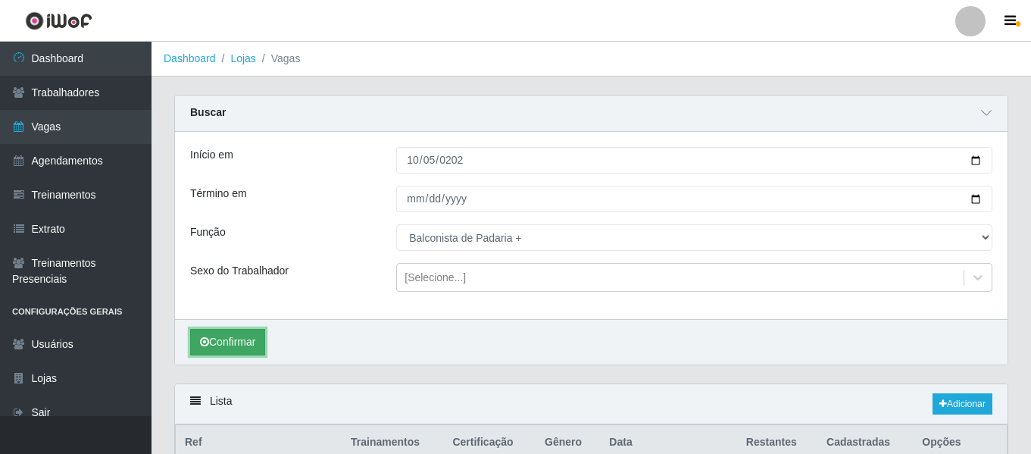
click at [229, 342] on button "Confirmar" at bounding box center [227, 342] width 75 height 27
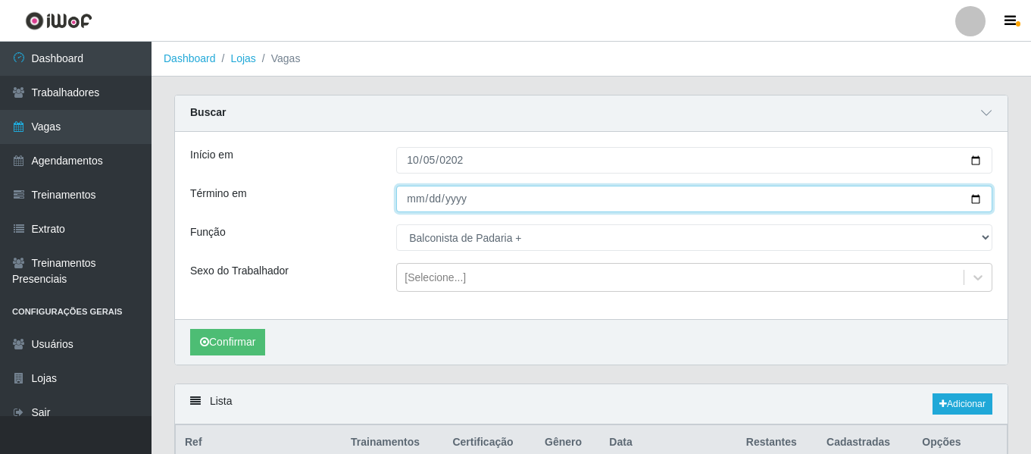
click at [430, 202] on input "Término em" at bounding box center [694, 199] width 596 height 27
type input "[DATE]"
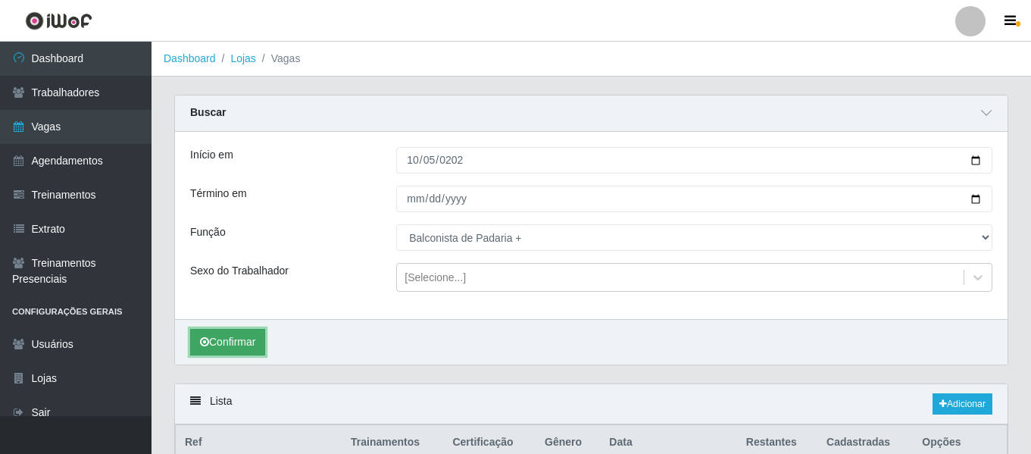
click at [239, 338] on button "Confirmar" at bounding box center [227, 342] width 75 height 27
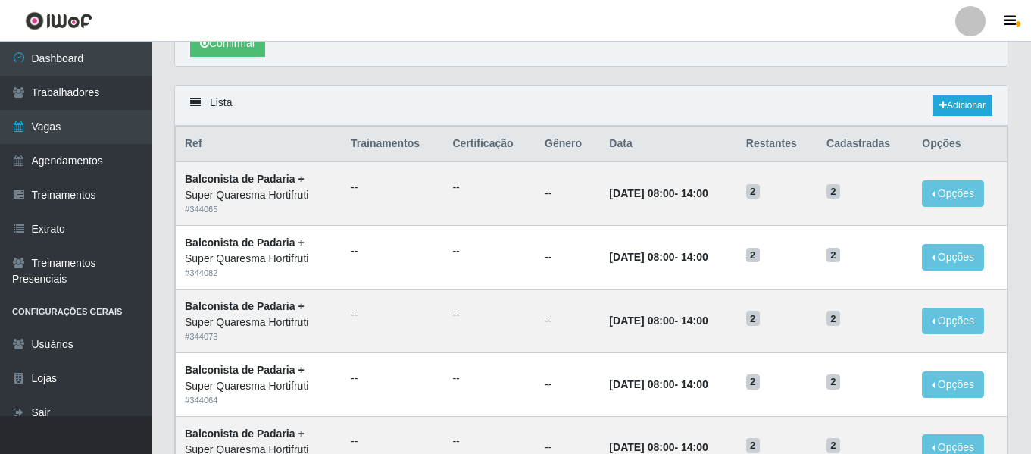
scroll to position [203, 0]
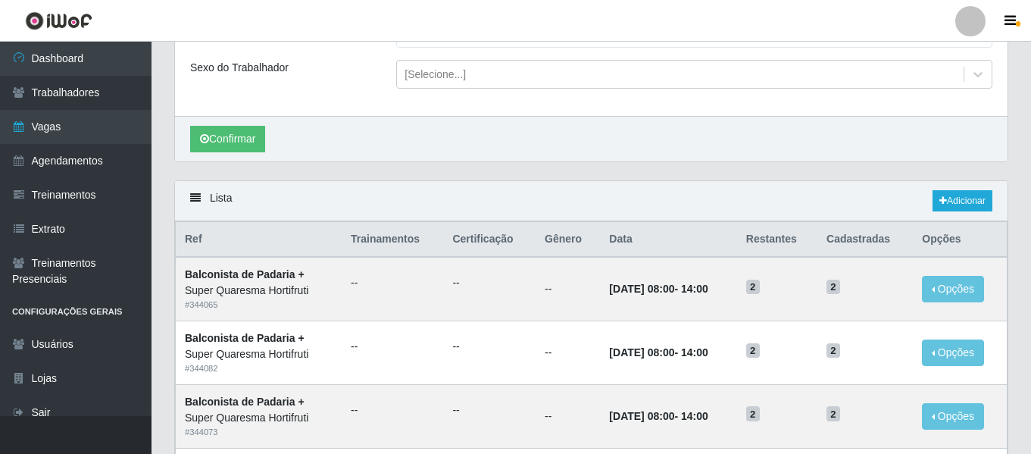
click at [654, 195] on div "Lista Adicionar" at bounding box center [591, 201] width 833 height 40
click at [959, 202] on link "Adicionar" at bounding box center [963, 200] width 60 height 21
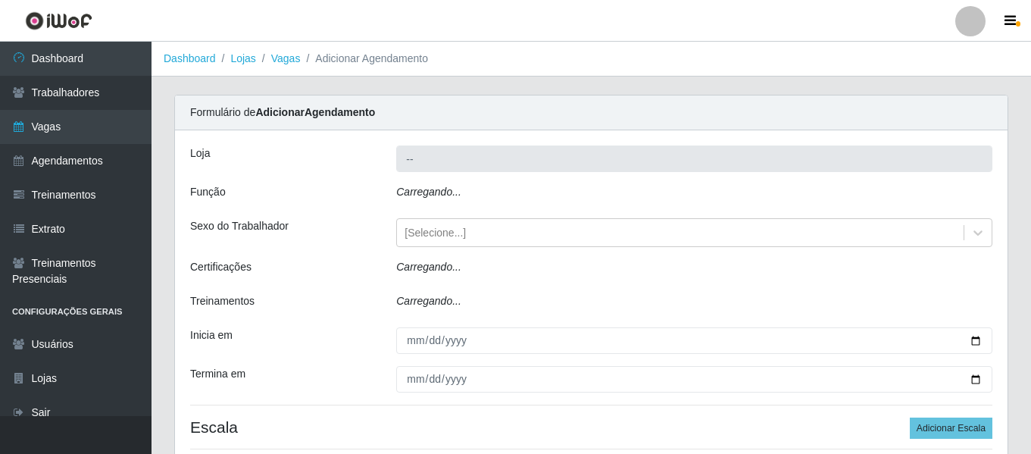
type input "Super Quaresma Hortifruti"
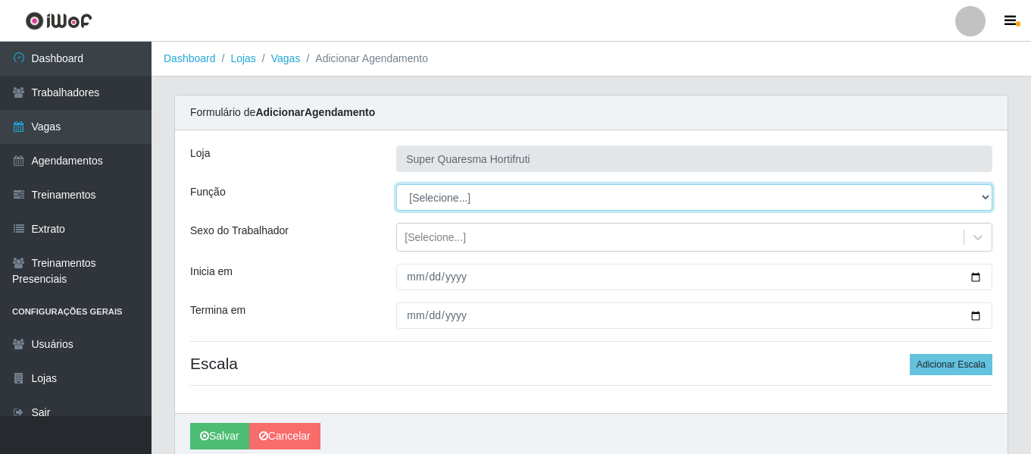
click at [468, 199] on select "[Selecione...] ASG ASG + ASG ++ Balconista de Padaria Balconista de Padaria + B…" at bounding box center [694, 197] width 596 height 27
select select "116"
click at [396, 184] on select "[Selecione...] ASG ASG + ASG ++ Balconista de Padaria Balconista de Padaria + B…" at bounding box center [694, 197] width 596 height 27
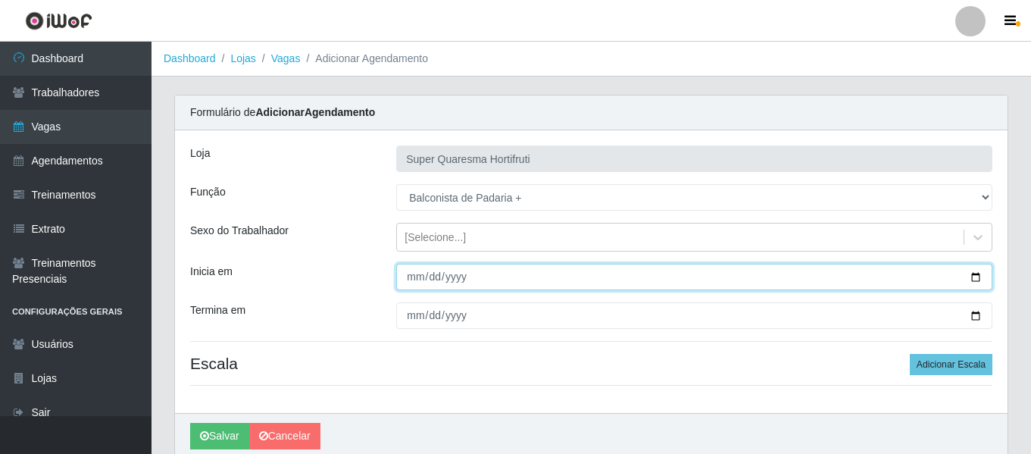
click at [411, 286] on input "Inicia em" at bounding box center [694, 277] width 596 height 27
type input "[PHONE_NUMBER]"
type input "[DATE]"
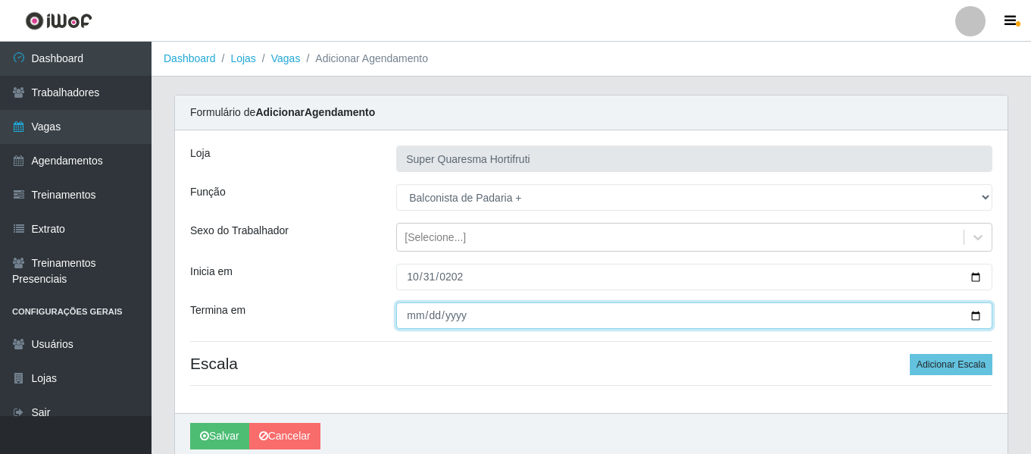
click at [407, 316] on input "Termina em" at bounding box center [694, 315] width 596 height 27
click at [430, 314] on input "Termina em" at bounding box center [694, 315] width 596 height 27
type input "[DATE]"
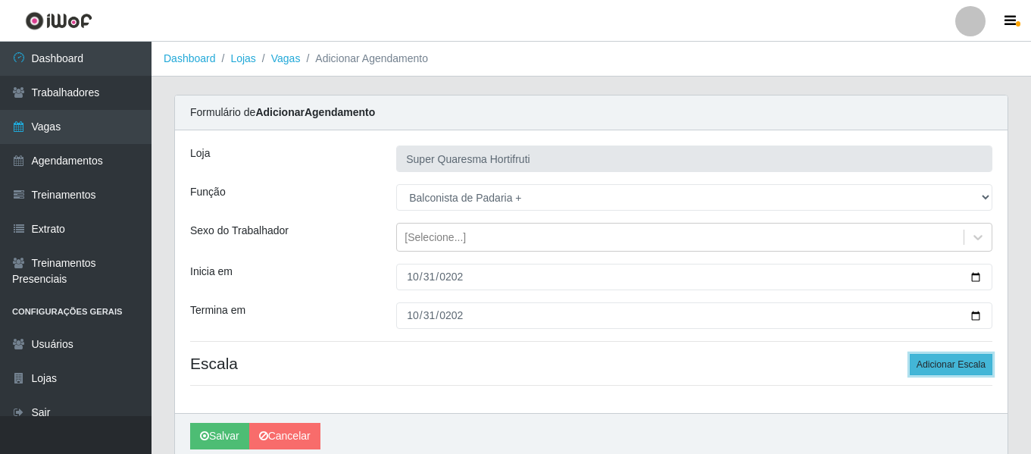
click at [933, 364] on button "Adicionar Escala" at bounding box center [951, 364] width 83 height 21
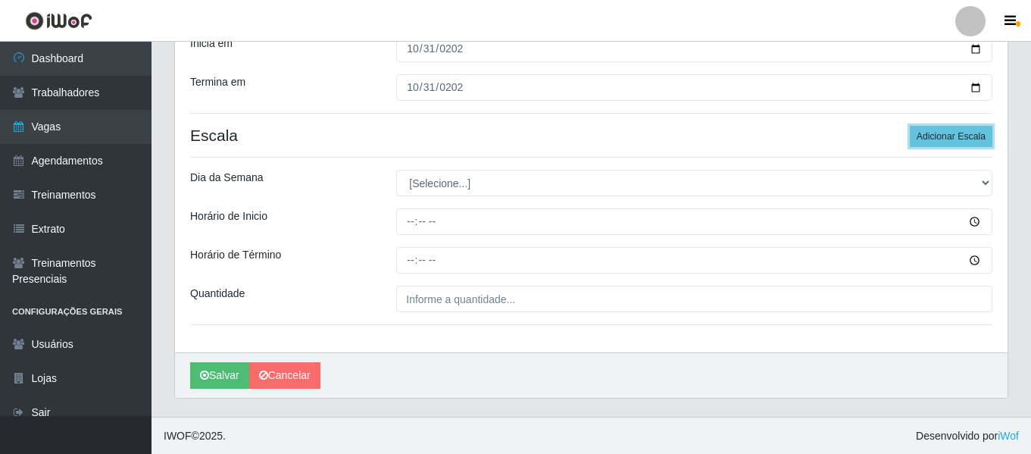
scroll to position [229, 0]
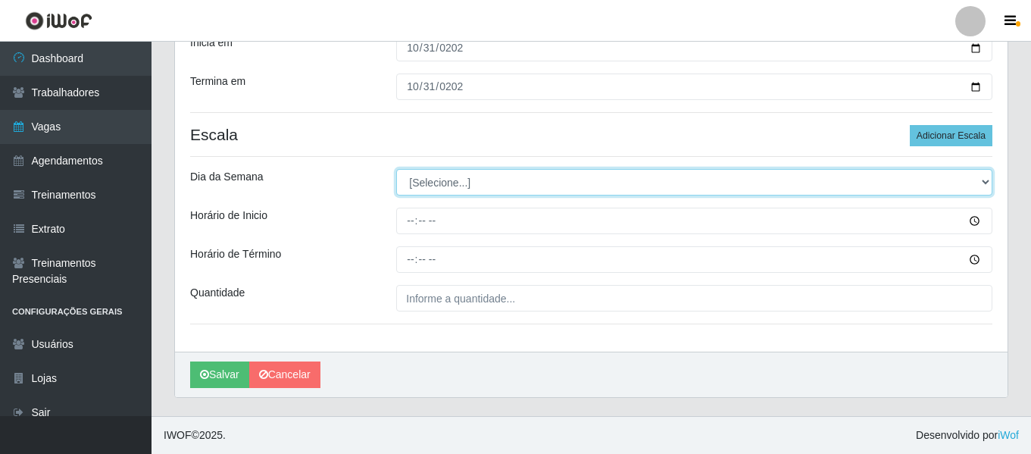
click at [494, 186] on select "[Selecione...] Segunda Terça Quarta Quinta Sexta Sábado Domingo" at bounding box center [694, 182] width 596 height 27
select select "5"
click at [396, 169] on select "[Selecione...] Segunda Terça Quarta Quinta Sexta Sábado Domingo" at bounding box center [694, 182] width 596 height 27
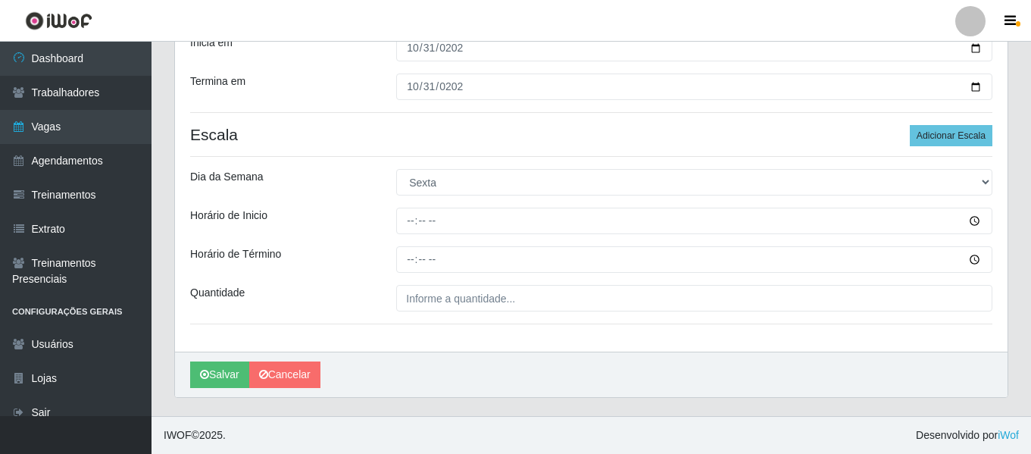
click at [396, 211] on div at bounding box center [694, 221] width 619 height 27
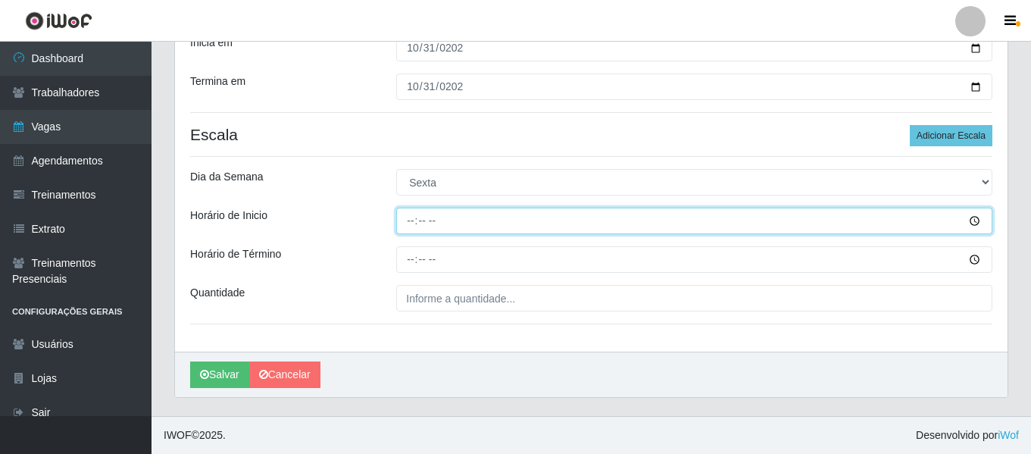
click at [397, 212] on input "Horário de Inicio" at bounding box center [694, 221] width 596 height 27
type input "08:00"
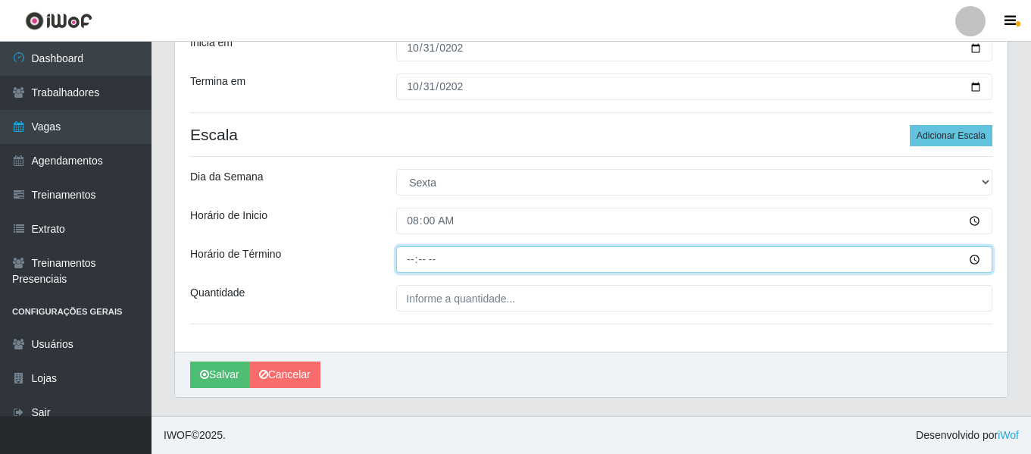
click at [411, 253] on input "Horário de Término" at bounding box center [694, 259] width 596 height 27
type input "14:00"
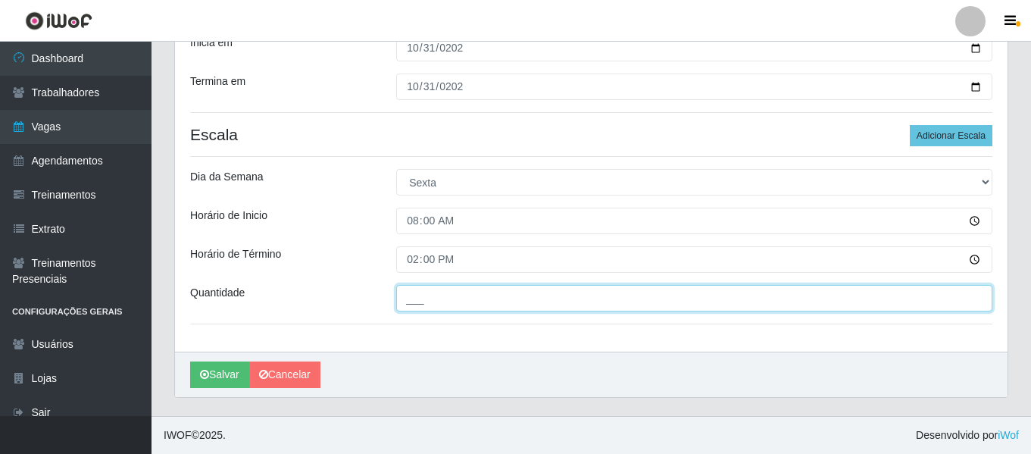
click at [483, 300] on input "___" at bounding box center [694, 298] width 596 height 27
type input "2__"
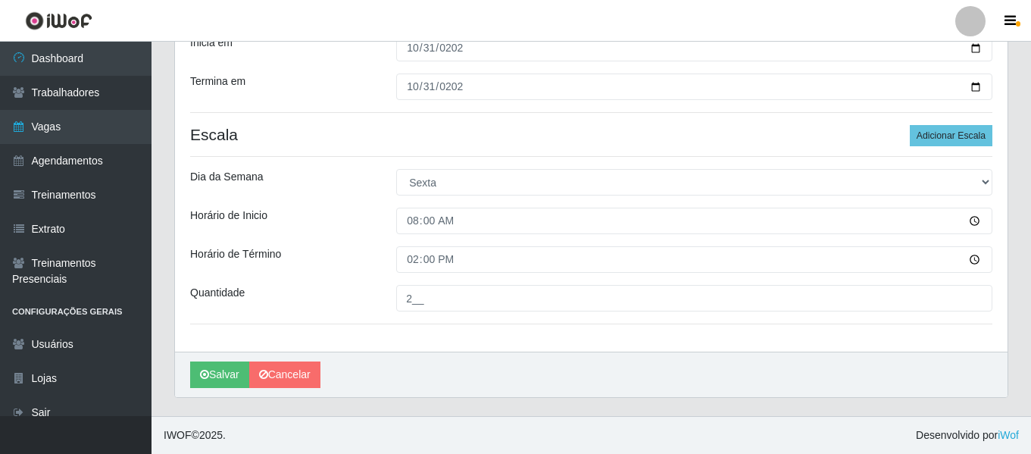
click at [457, 364] on div "[PERSON_NAME]" at bounding box center [591, 374] width 833 height 45
click at [220, 366] on button "Salvar" at bounding box center [219, 374] width 59 height 27
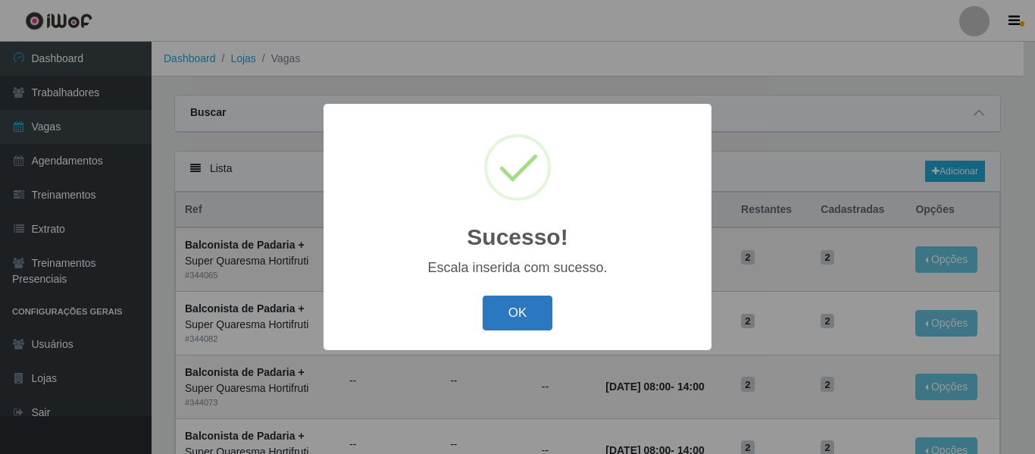
click at [494, 304] on button "OK" at bounding box center [518, 314] width 70 height 36
